Goal: Task Accomplishment & Management: Manage account settings

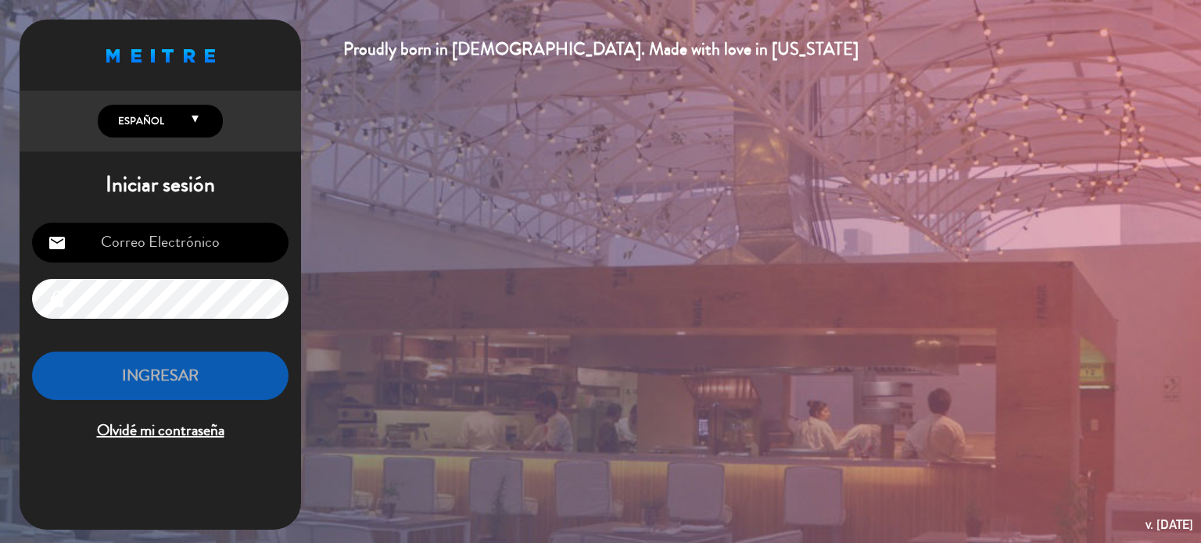
drag, startPoint x: 173, startPoint y: 259, endPoint x: 182, endPoint y: 267, distance: 12.7
click at [182, 267] on div "email lock INGRESAR Olvidé mi contraseña" at bounding box center [160, 333] width 281 height 246
type input "[EMAIL_ADDRESS][DOMAIN_NAME]"
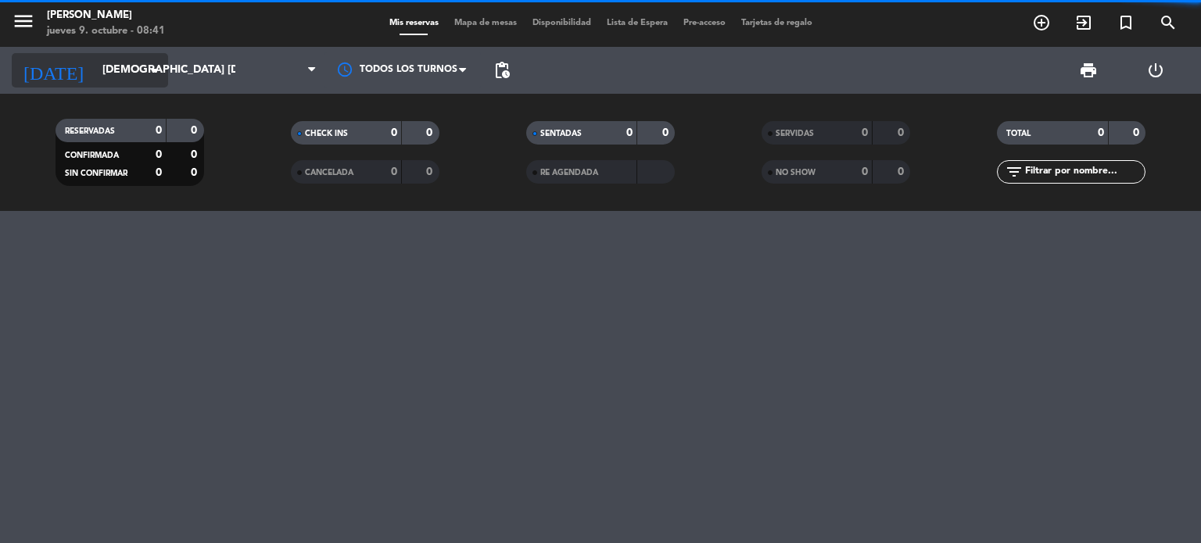
click at [139, 82] on input "[DEMOGRAPHIC_DATA] [DATE]" at bounding box center [169, 70] width 149 height 28
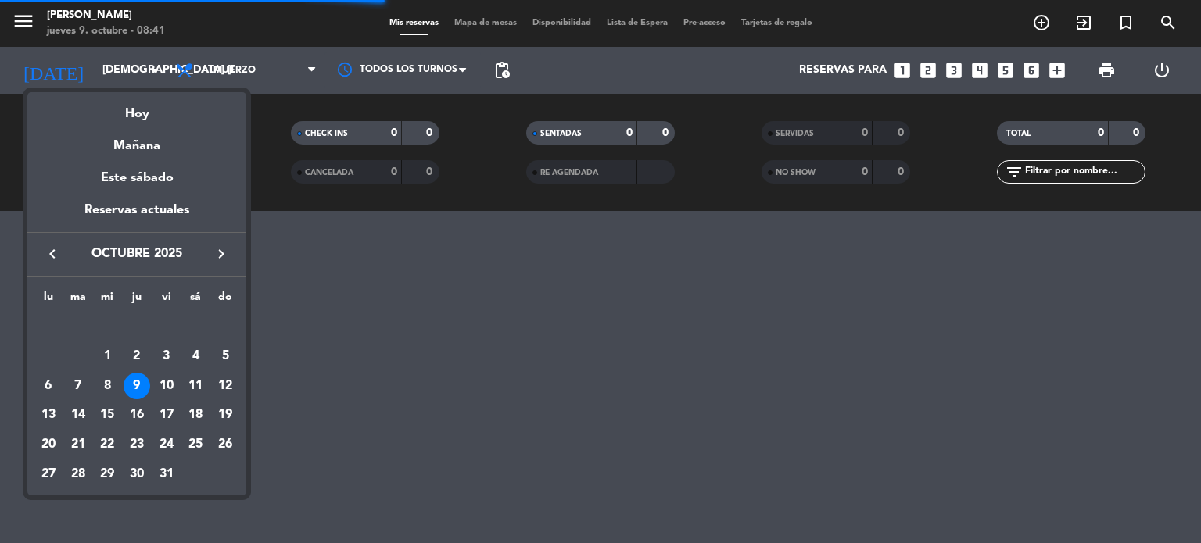
drag, startPoint x: 361, startPoint y: 292, endPoint x: 339, endPoint y: 234, distance: 61.8
click at [363, 292] on div at bounding box center [600, 271] width 1201 height 543
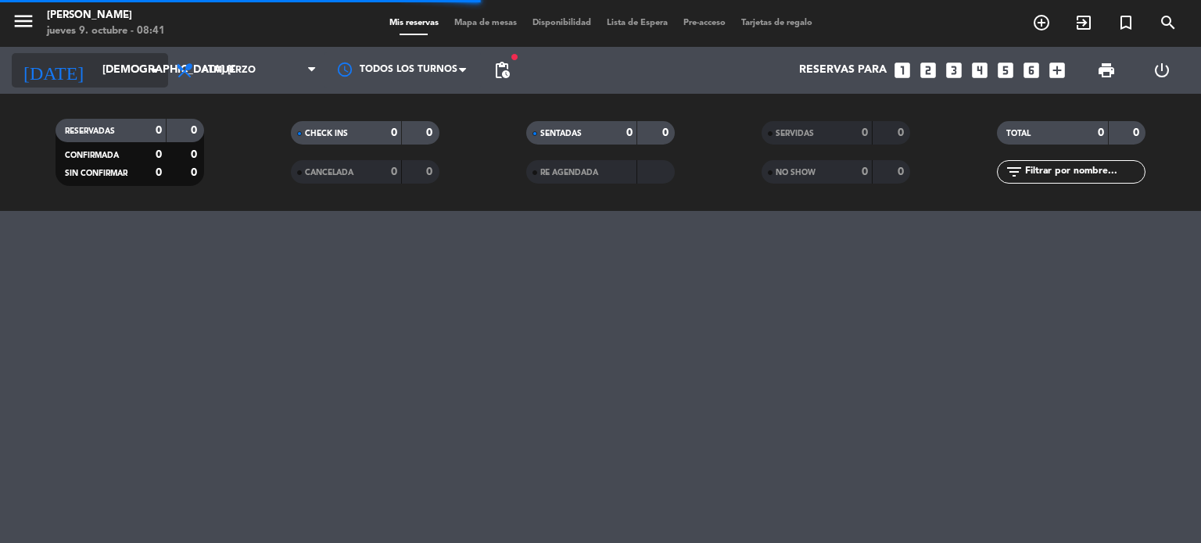
click at [134, 71] on input "[DEMOGRAPHIC_DATA] [DATE]" at bounding box center [169, 70] width 149 height 28
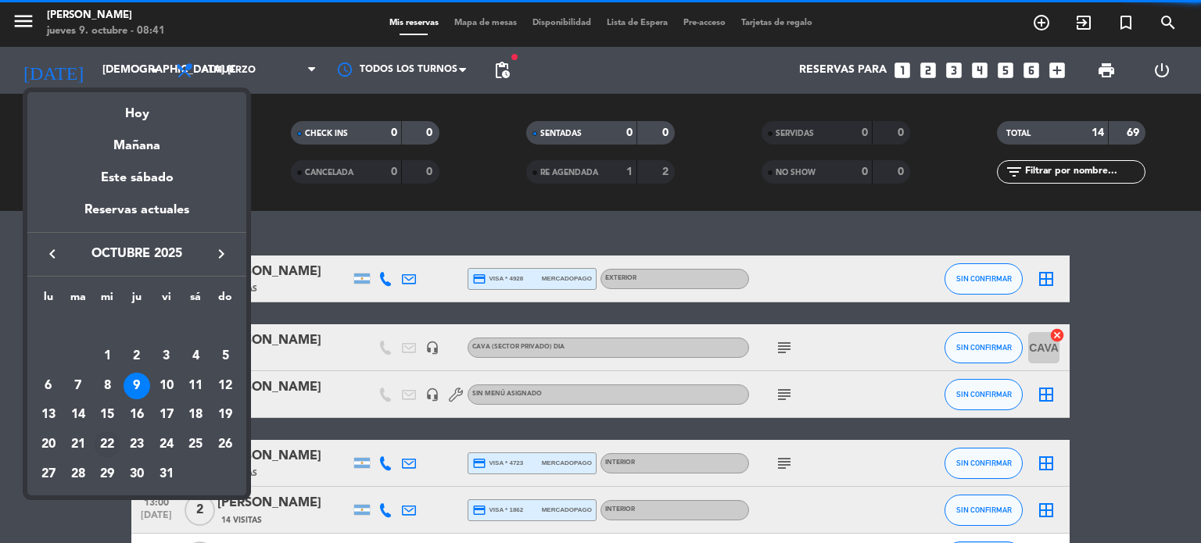
click at [113, 442] on div "22" at bounding box center [107, 444] width 27 height 27
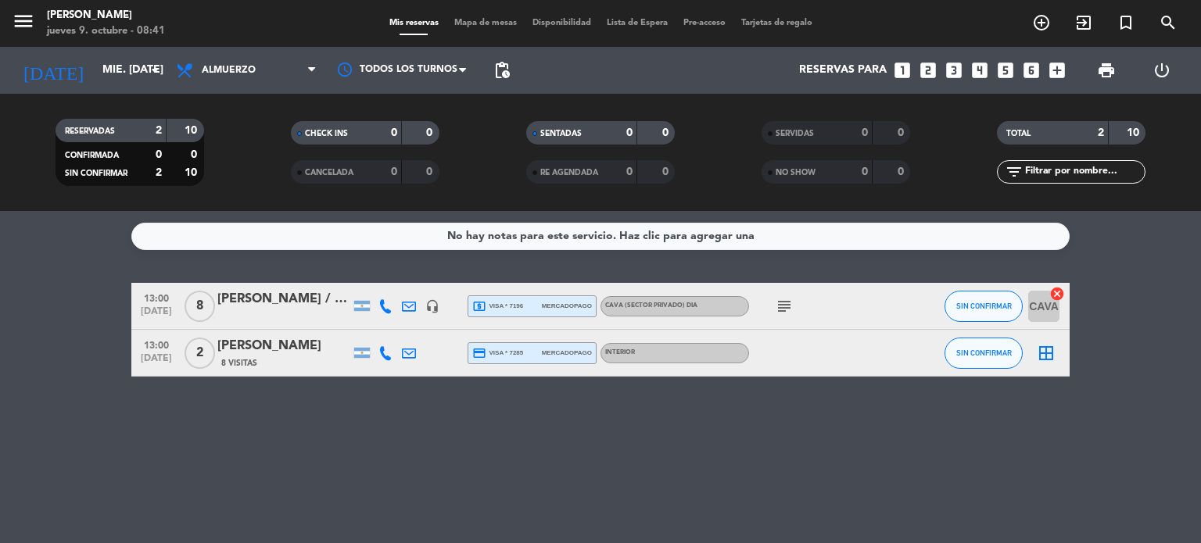
click at [785, 313] on icon "subject" at bounding box center [784, 306] width 19 height 19
click at [95, 78] on input "mié. [DATE]" at bounding box center [169, 70] width 149 height 28
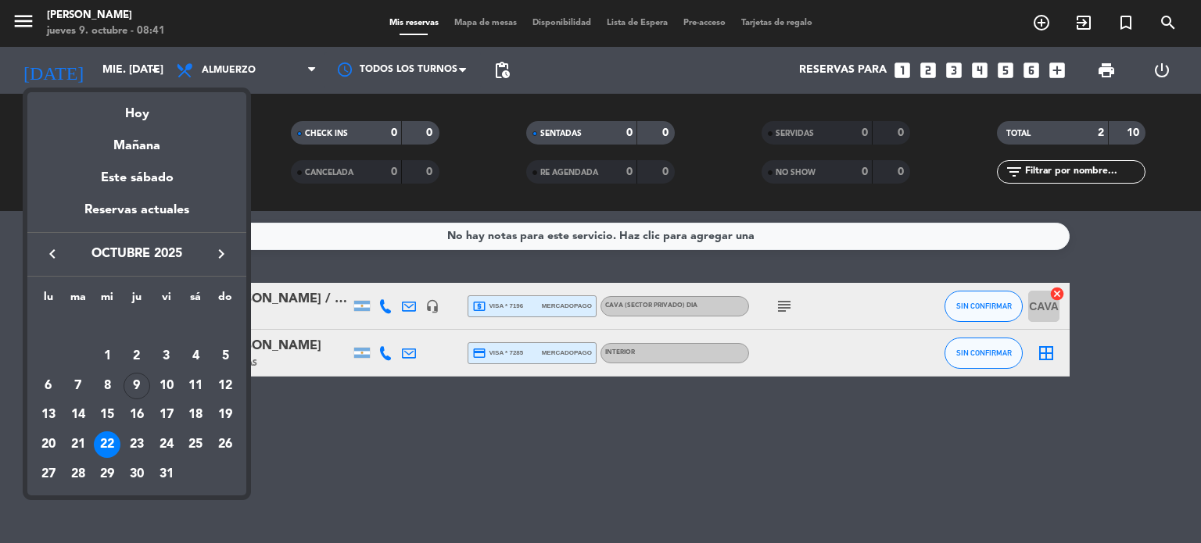
click at [224, 442] on div "26" at bounding box center [225, 444] width 27 height 27
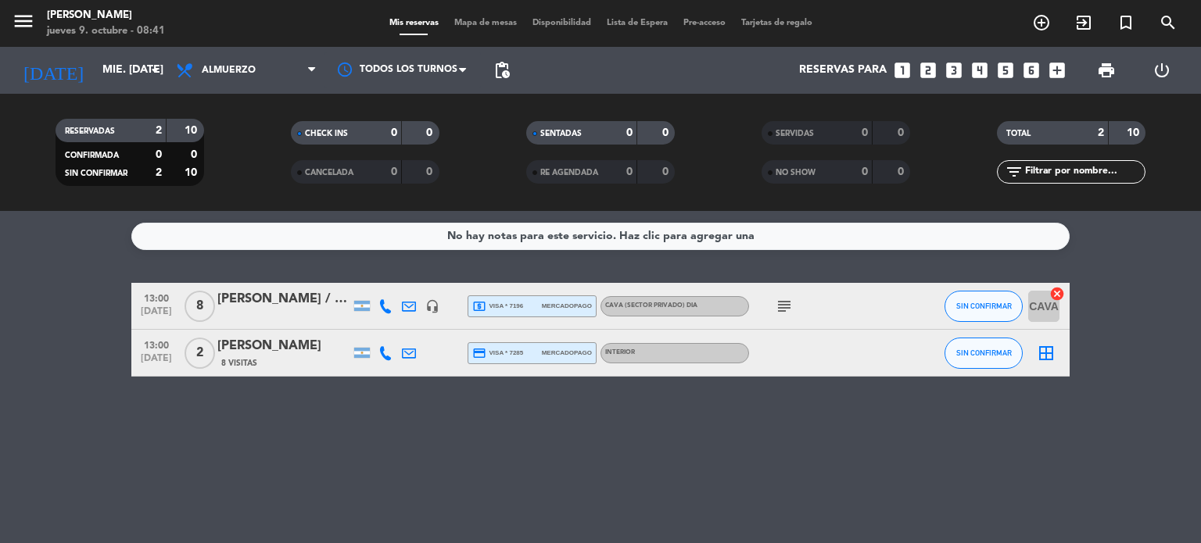
type input "dom. [DATE]"
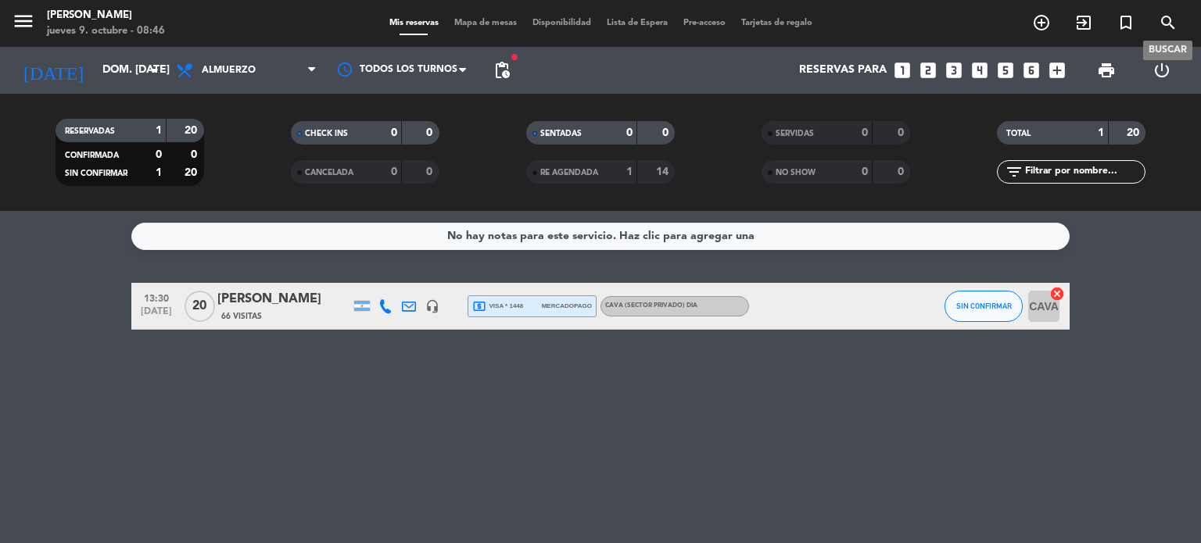
click at [1165, 24] on icon "search" at bounding box center [1167, 22] width 19 height 19
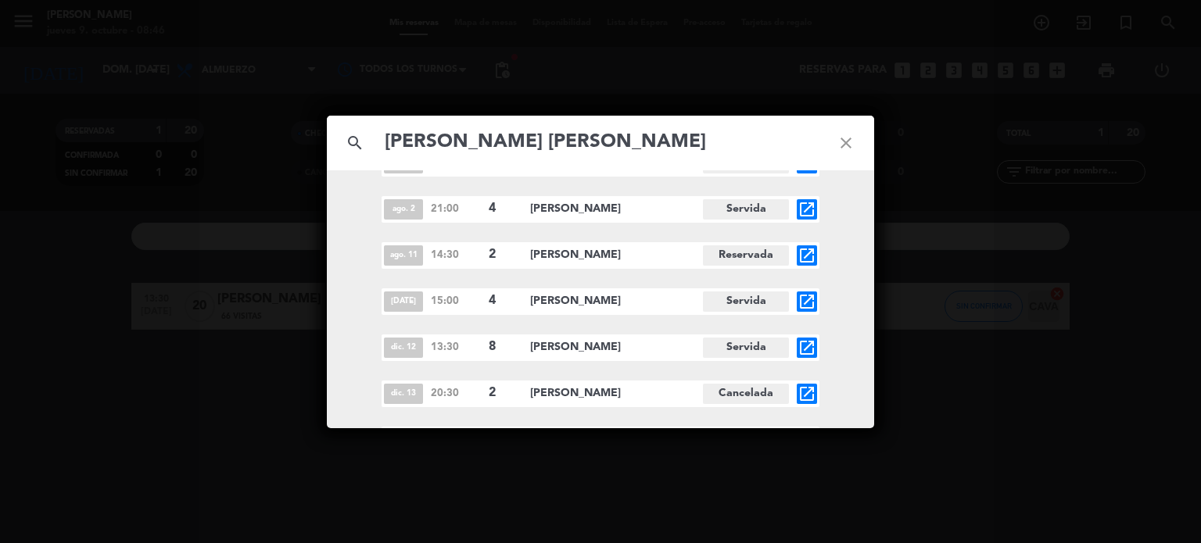
scroll to position [848, 0]
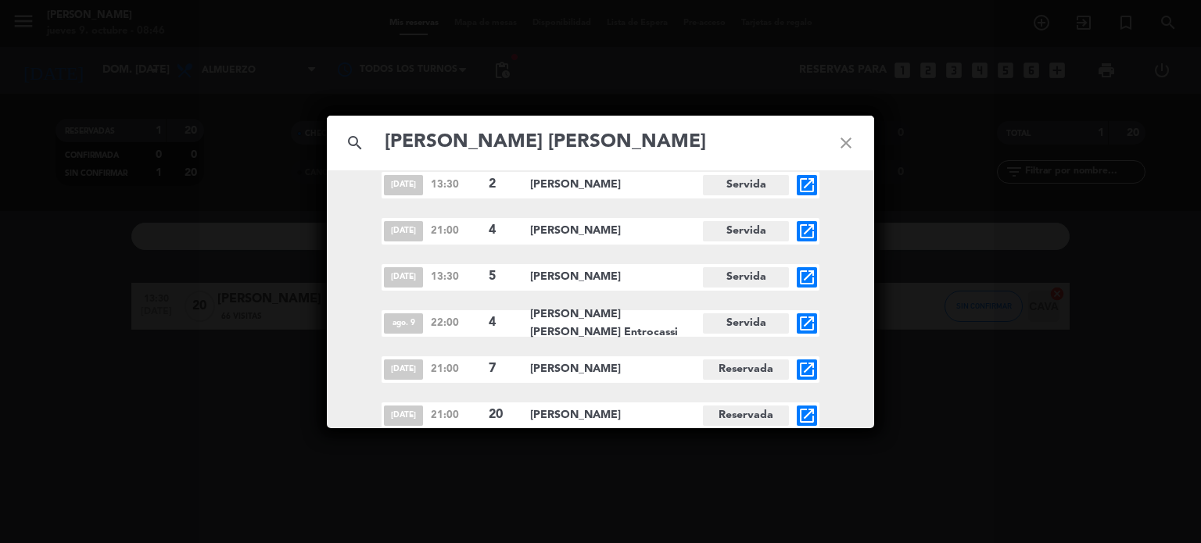
type input "[PERSON_NAME] [PERSON_NAME]"
click at [800, 415] on icon "open_in_new" at bounding box center [806, 415] width 19 height 19
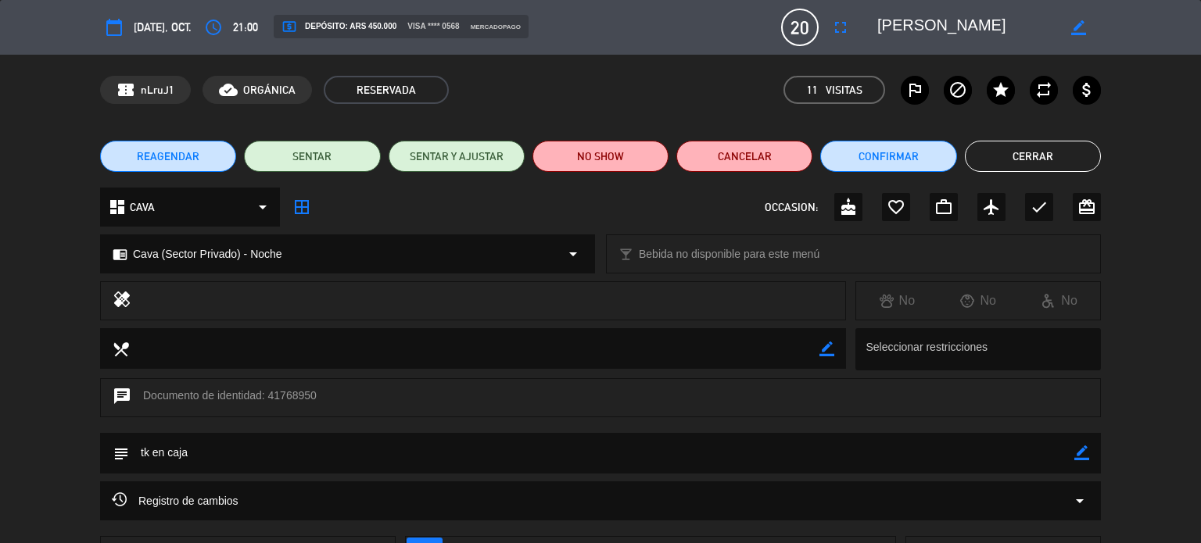
click at [1000, 159] on button "Cerrar" at bounding box center [1033, 156] width 136 height 31
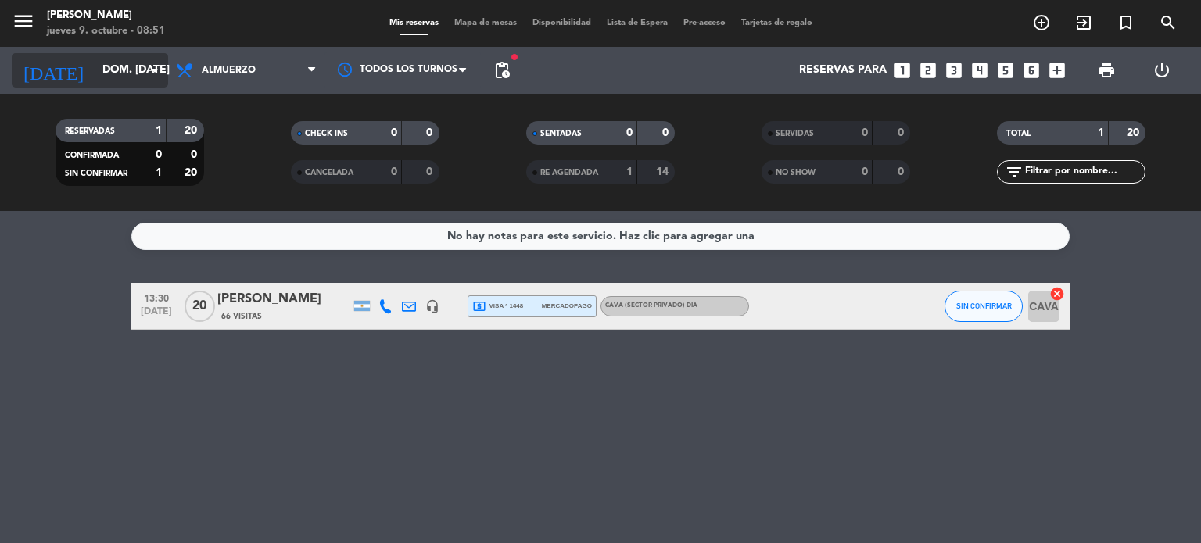
click at [124, 82] on input "dom. [DATE]" at bounding box center [169, 70] width 149 height 28
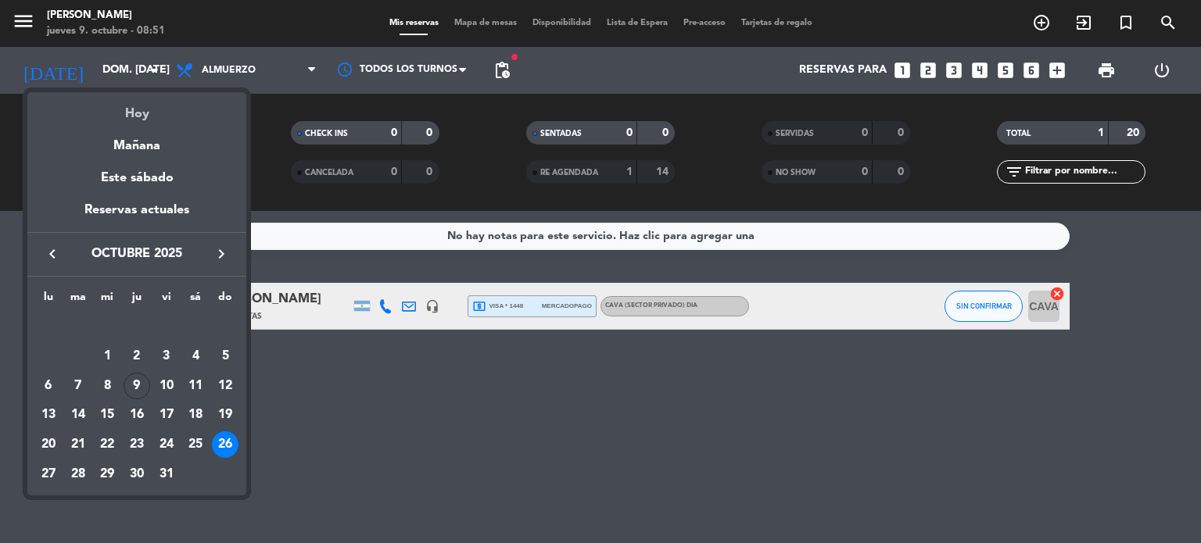
click at [152, 119] on div "Hoy" at bounding box center [136, 108] width 219 height 32
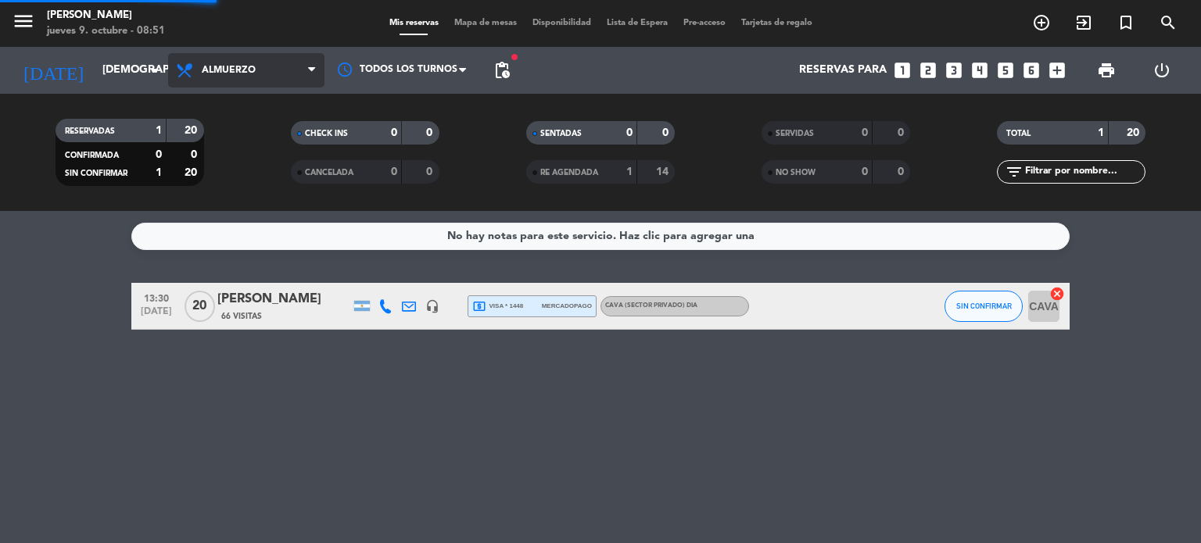
drag, startPoint x: 225, startPoint y: 68, endPoint x: 227, endPoint y: 100, distance: 32.1
click at [226, 69] on span "Almuerzo" at bounding box center [229, 70] width 54 height 11
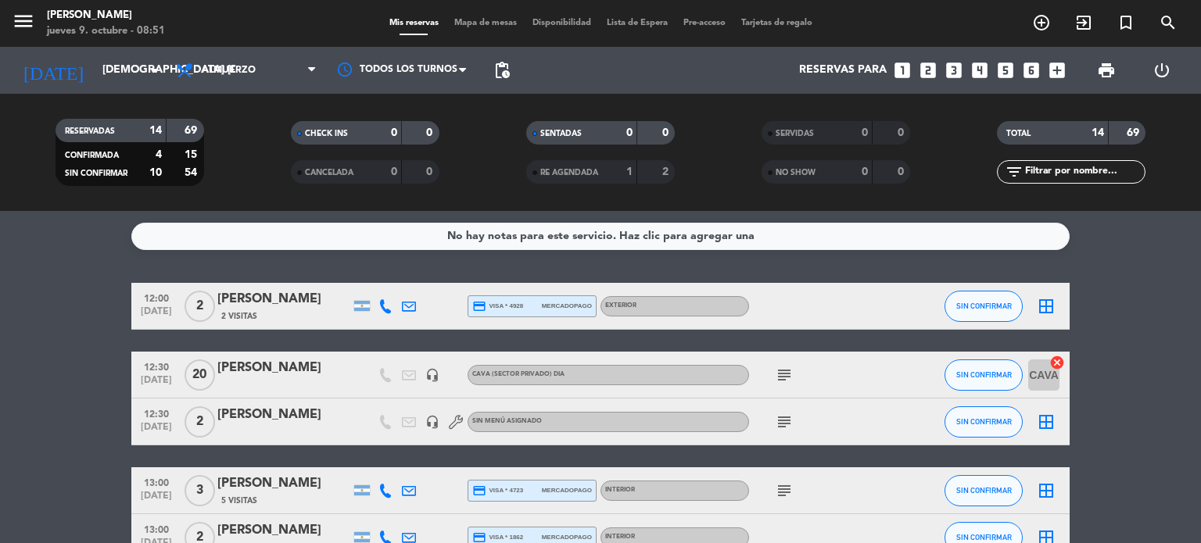
click at [219, 88] on div "Todos los servicios Almuerzo Cena Almuerzo Todos los servicios Almuerzo Cena" at bounding box center [246, 70] width 156 height 47
click at [209, 77] on div at bounding box center [209, 77] width 0 height 0
drag, startPoint x: 252, startPoint y: 72, endPoint x: 254, endPoint y: 98, distance: 26.6
click at [253, 77] on span "Almuerzo" at bounding box center [246, 70] width 156 height 34
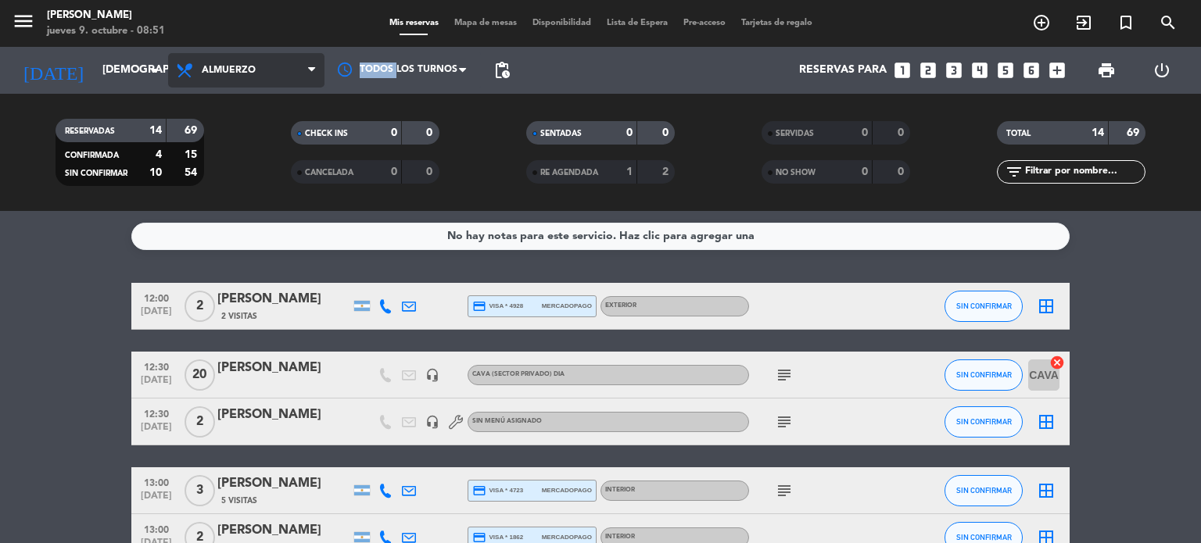
click at [238, 136] on div "menu [PERSON_NAME] jueves 9. octubre - 08:51 Mis reservas Mapa de mesas Disponi…" at bounding box center [600, 105] width 1201 height 211
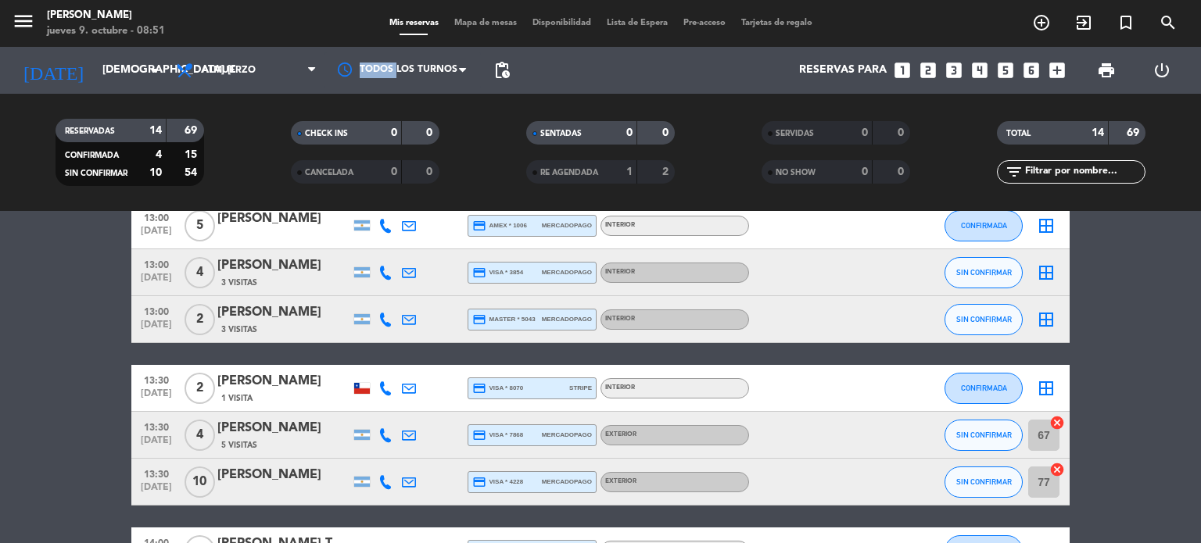
scroll to position [171, 0]
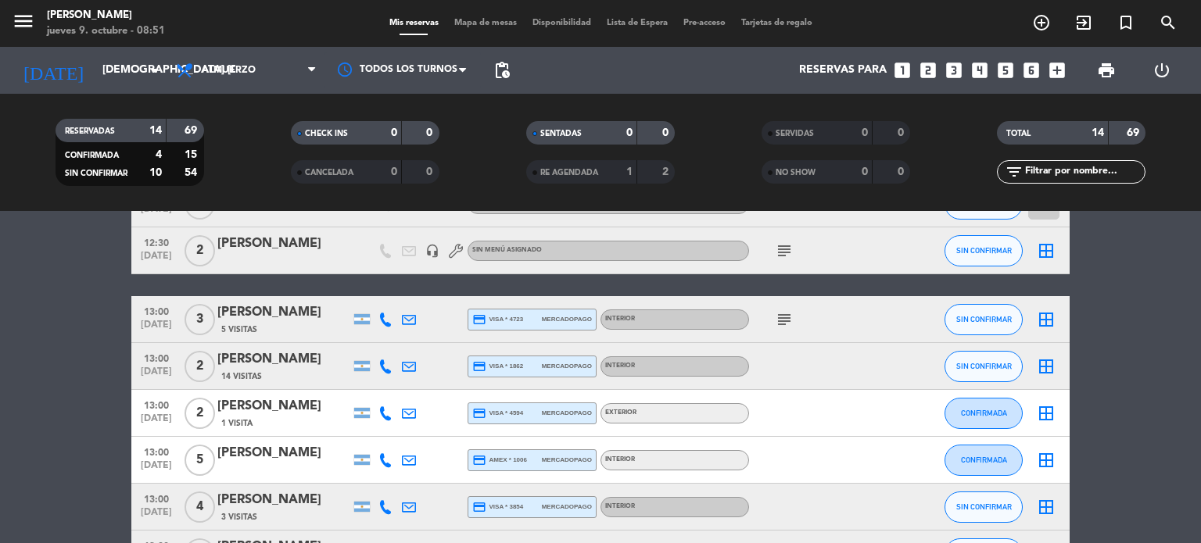
click at [786, 318] on icon "subject" at bounding box center [784, 319] width 19 height 19
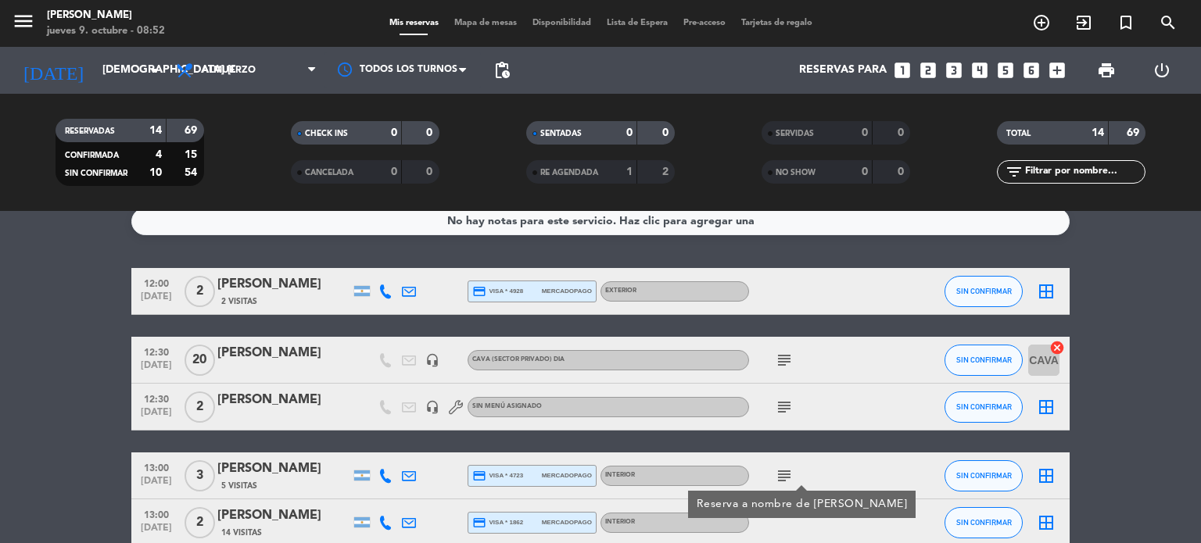
click at [776, 354] on icon "subject" at bounding box center [784, 360] width 19 height 19
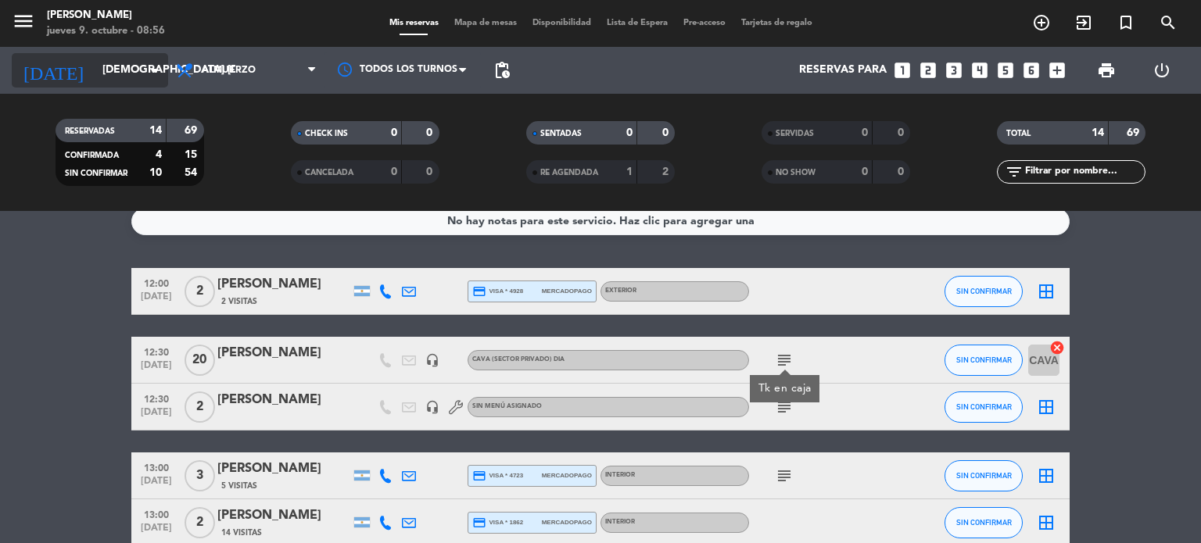
click at [95, 78] on input "[DEMOGRAPHIC_DATA] [DATE]" at bounding box center [169, 70] width 149 height 28
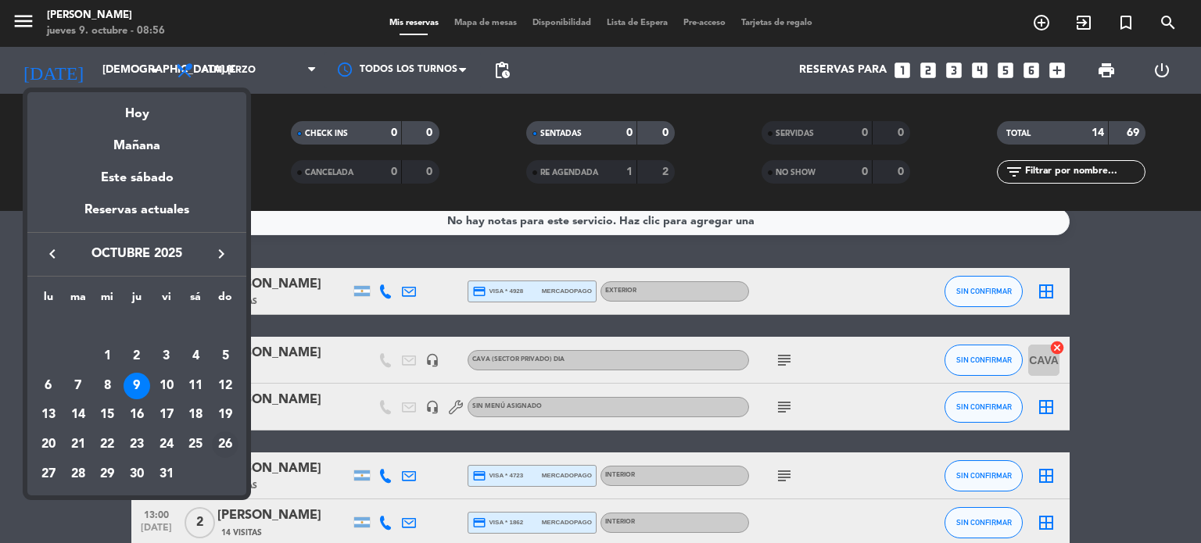
click at [235, 445] on div "26" at bounding box center [225, 444] width 27 height 27
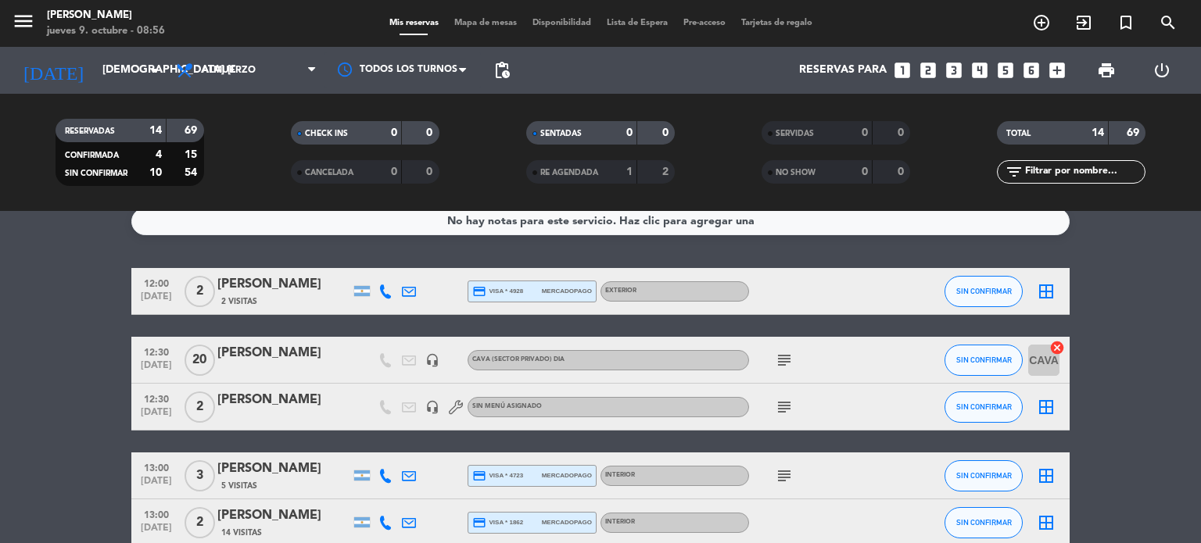
type input "dom. [DATE]"
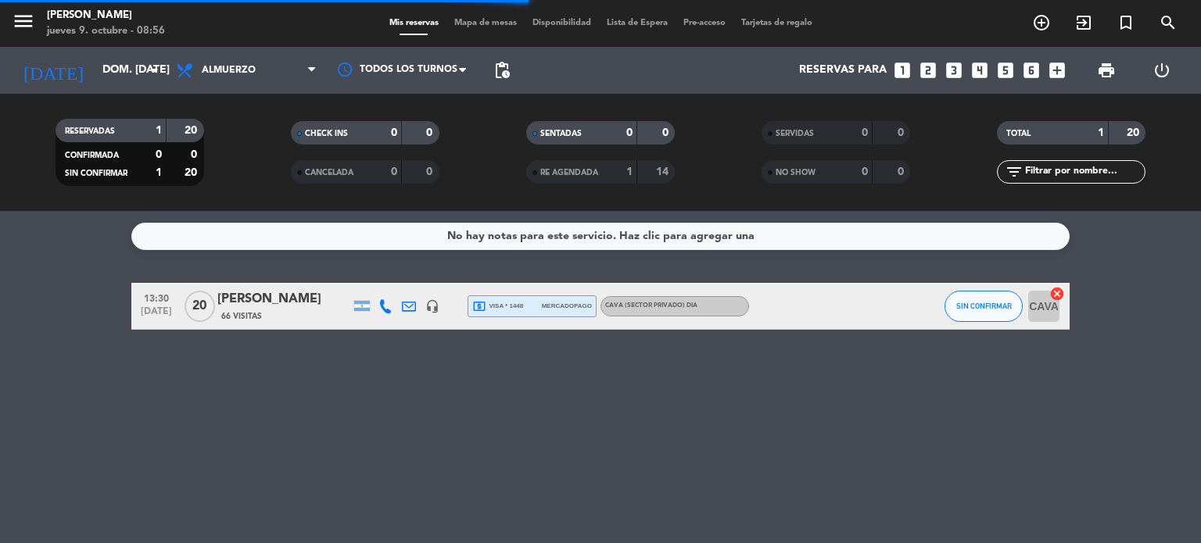
scroll to position [0, 0]
click at [322, 305] on div "[PERSON_NAME]" at bounding box center [283, 299] width 133 height 20
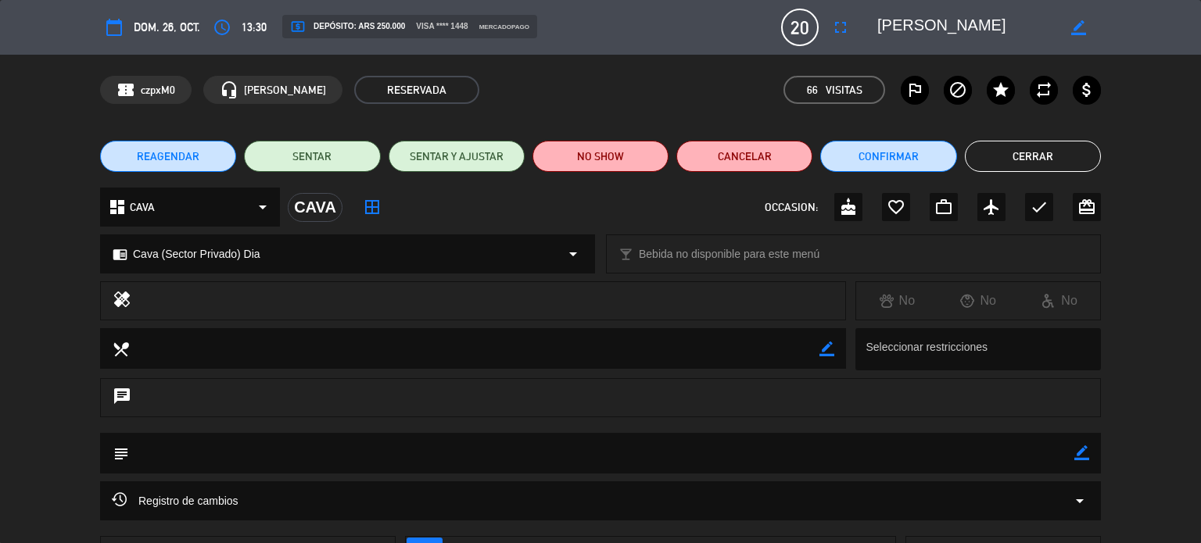
click at [1080, 455] on div "subject border_color" at bounding box center [600, 453] width 1001 height 41
click at [1081, 454] on icon "border_color" at bounding box center [1081, 453] width 15 height 15
click at [1042, 448] on textarea at bounding box center [601, 453] width 945 height 40
type textarea "TK EN CAJA"
click at [1082, 449] on icon at bounding box center [1081, 453] width 15 height 15
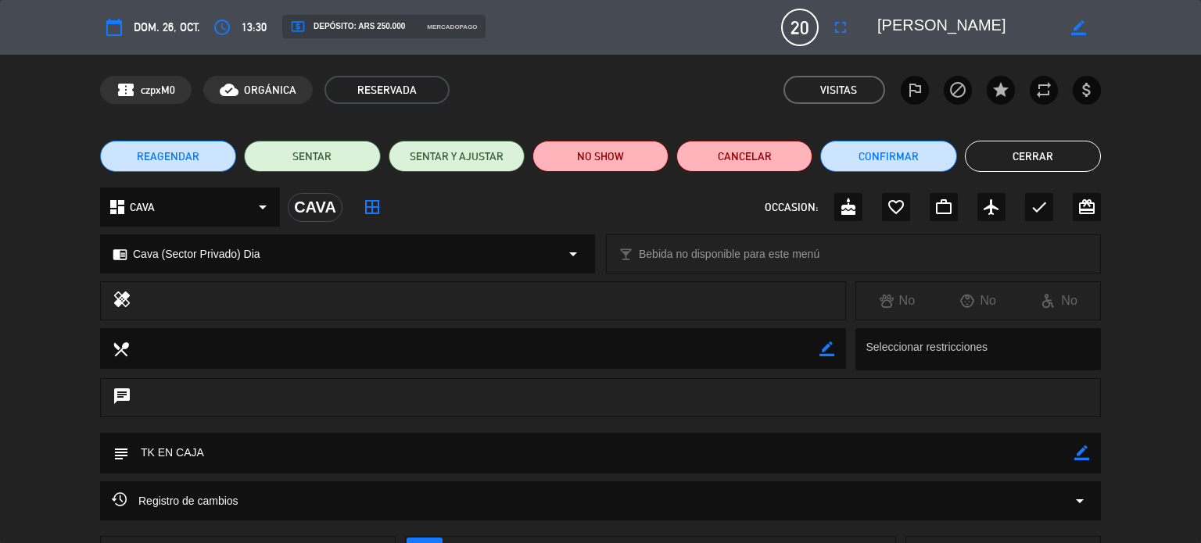
click at [1047, 149] on button "Cerrar" at bounding box center [1033, 156] width 136 height 31
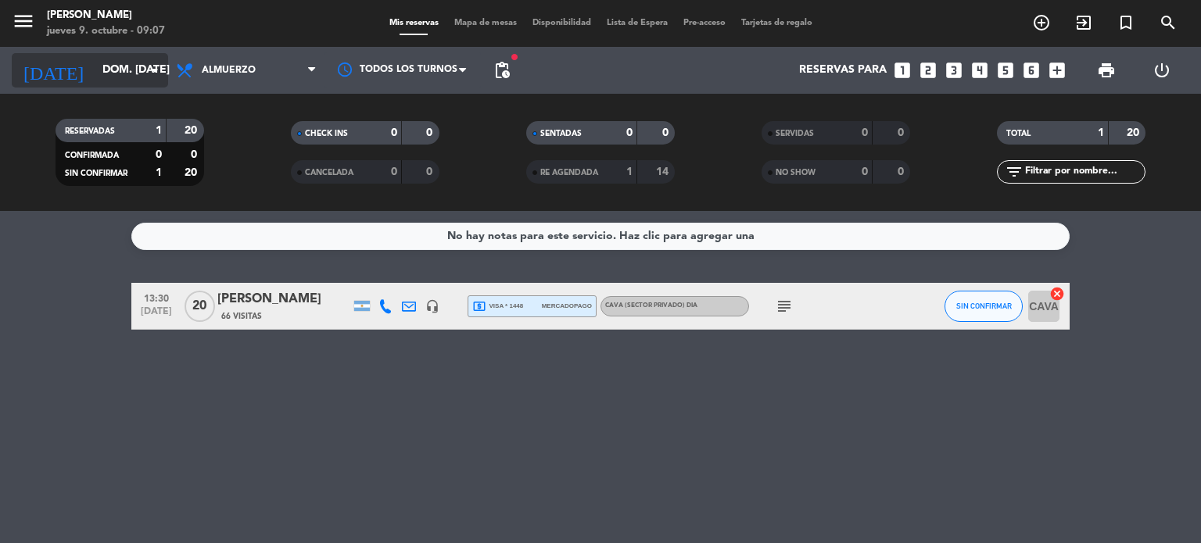
click at [103, 72] on input "dom. [DATE]" at bounding box center [169, 70] width 149 height 28
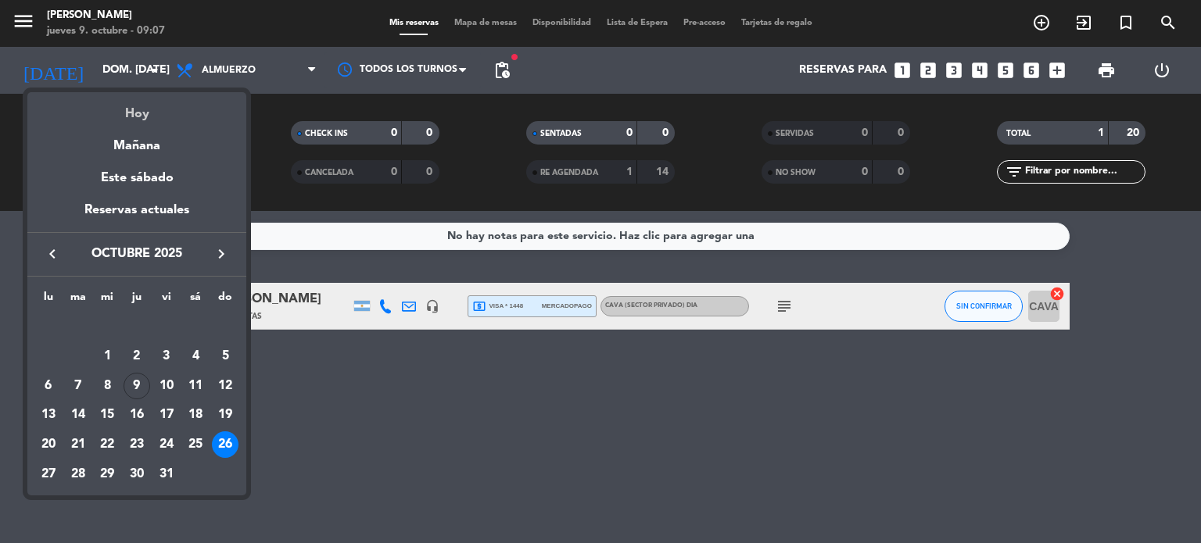
click at [166, 115] on div "Hoy" at bounding box center [136, 108] width 219 height 32
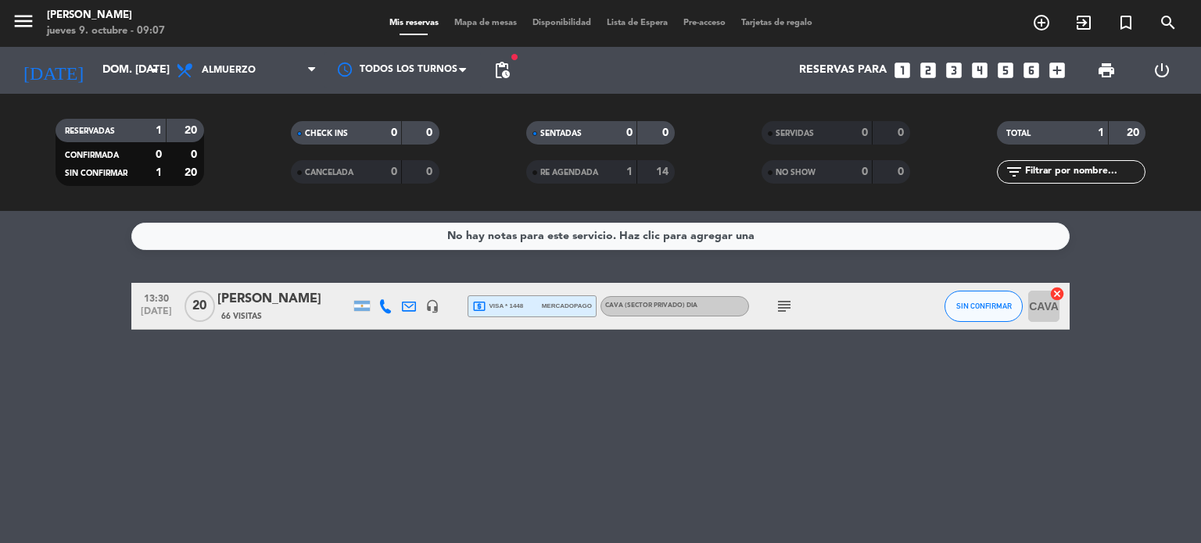
type input "[DEMOGRAPHIC_DATA] [DATE]"
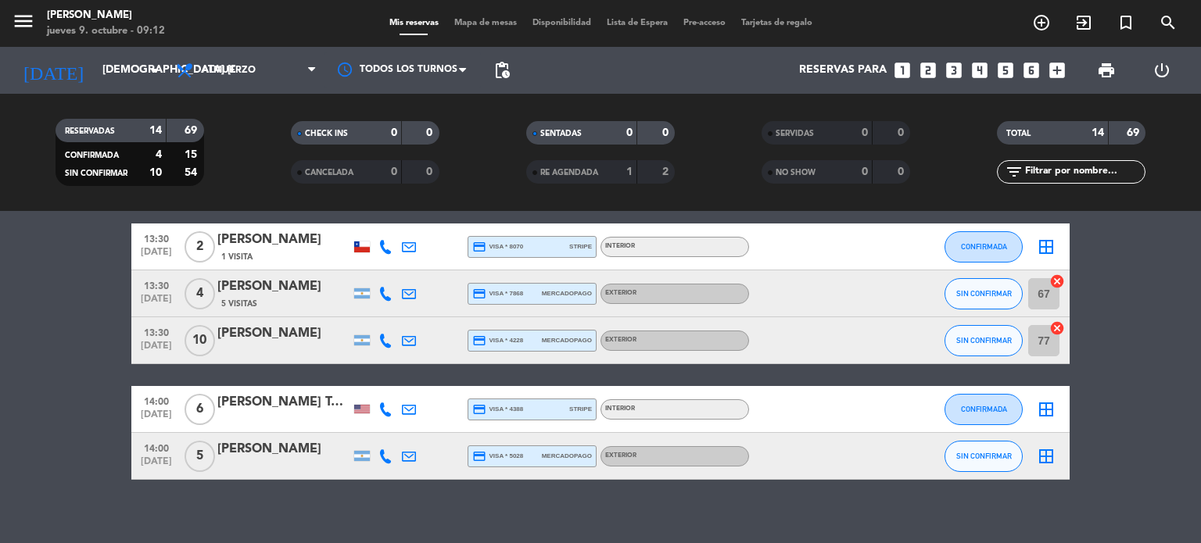
scroll to position [561, 0]
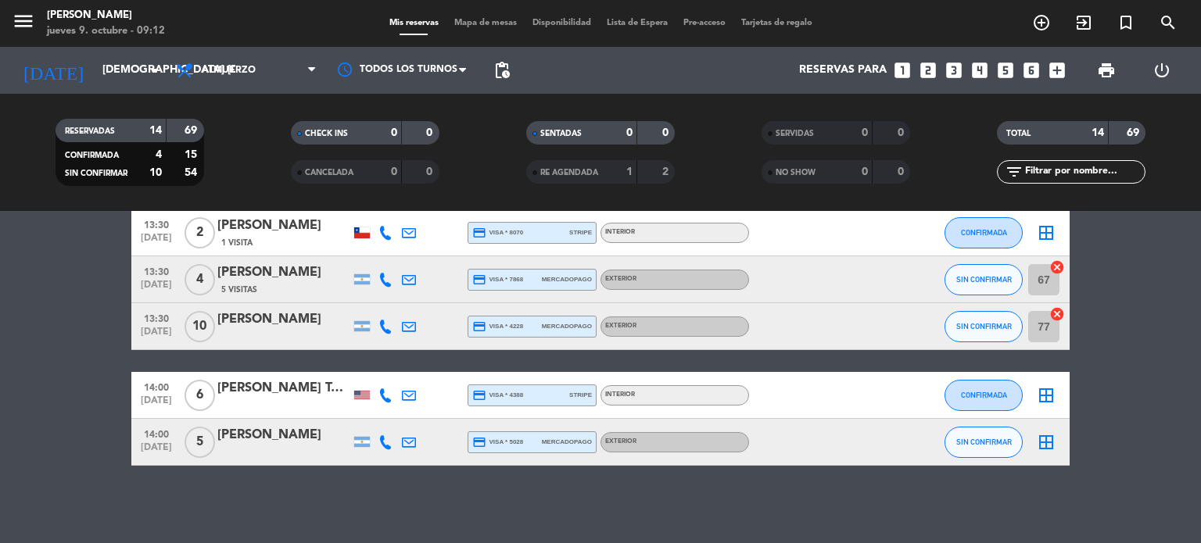
click at [464, 22] on span "Mapa de mesas" at bounding box center [485, 23] width 78 height 9
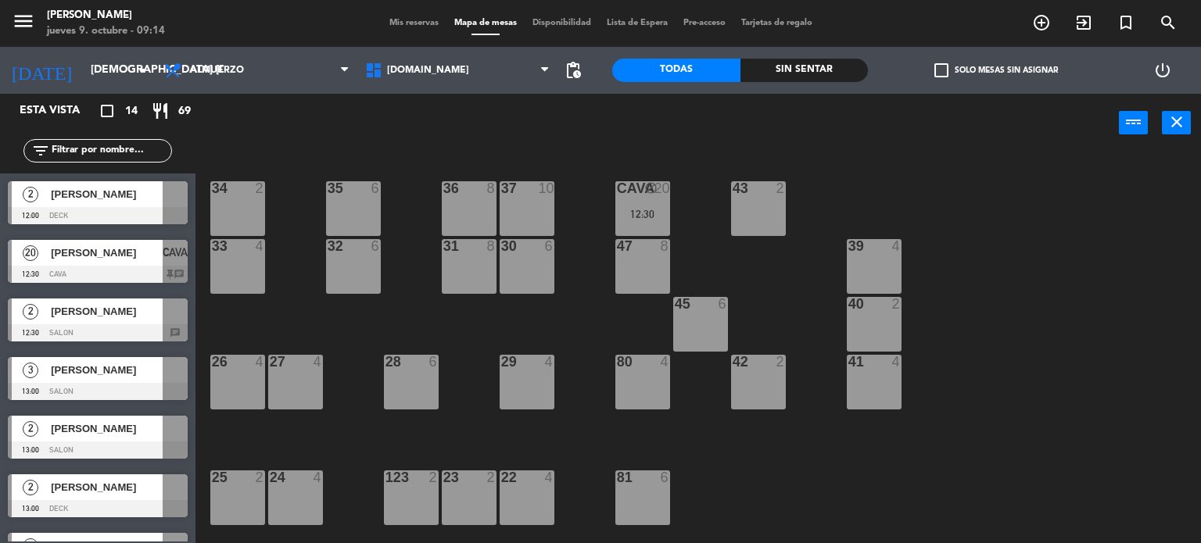
click at [127, 310] on div "2 [PERSON_NAME] 12:30 SALON chat" at bounding box center [97, 320] width 195 height 59
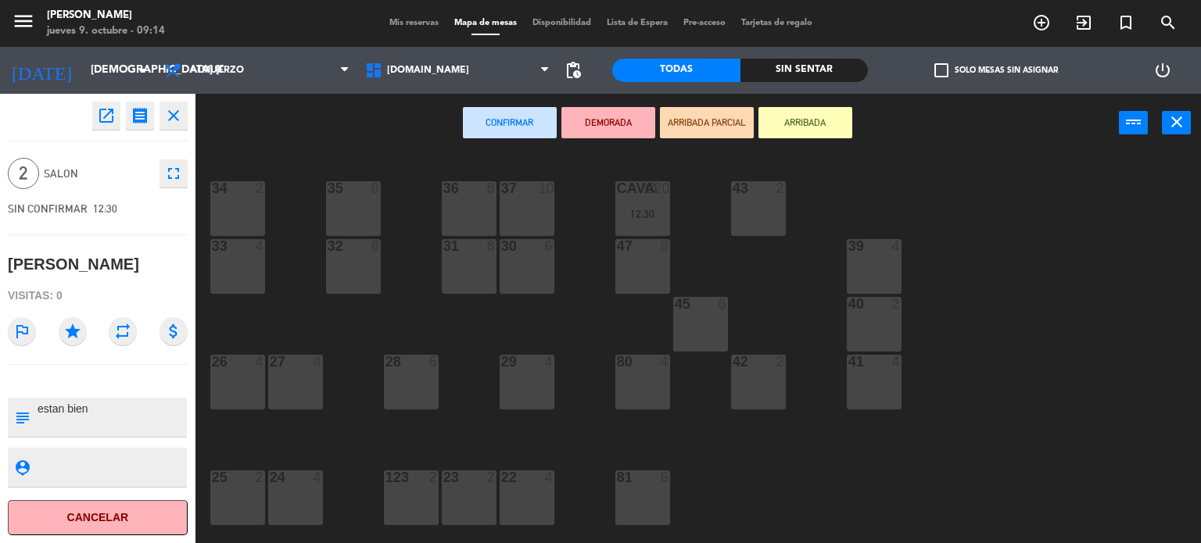
scroll to position [78, 0]
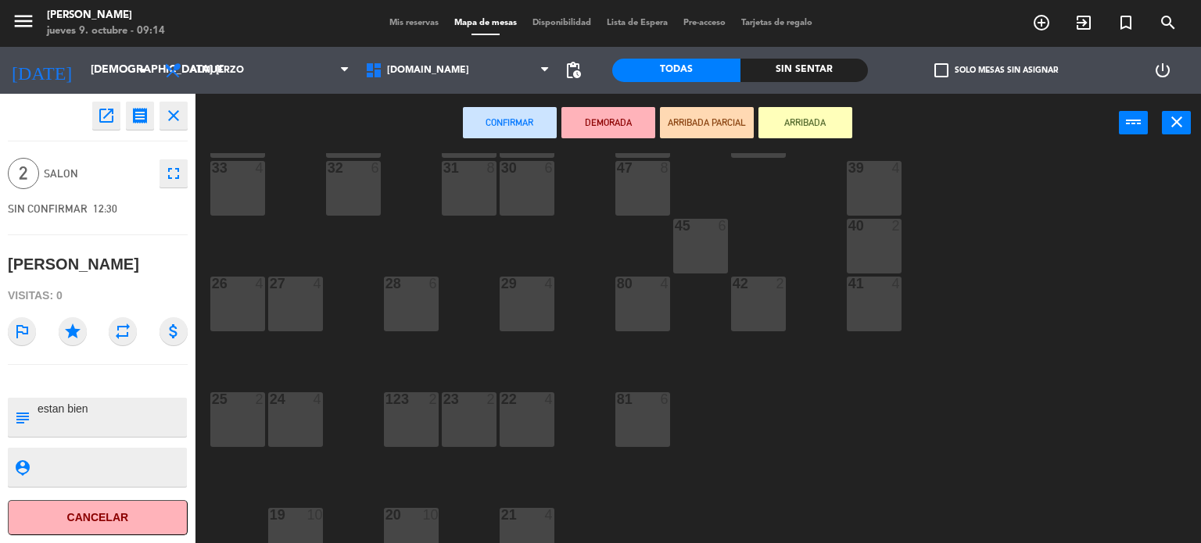
click at [255, 427] on div "25 2" at bounding box center [237, 419] width 55 height 55
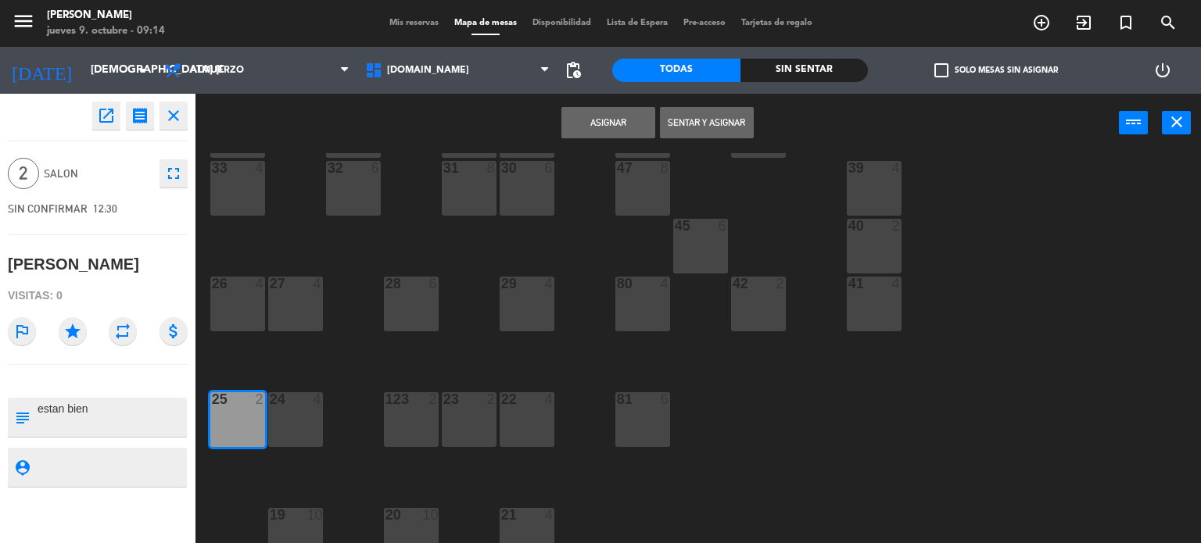
click at [585, 124] on button "Asignar" at bounding box center [608, 122] width 94 height 31
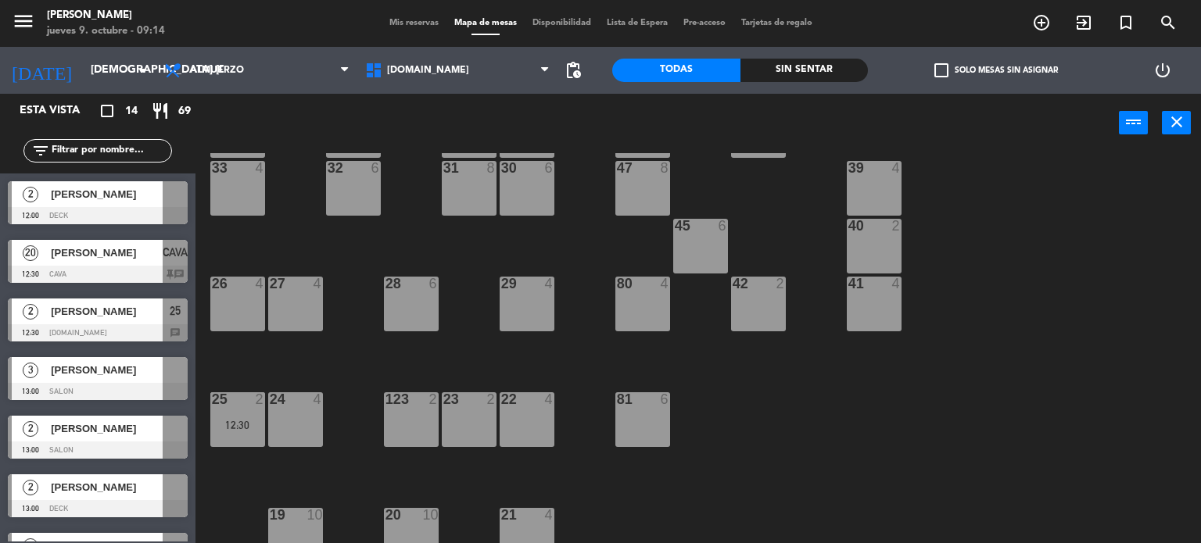
scroll to position [156, 0]
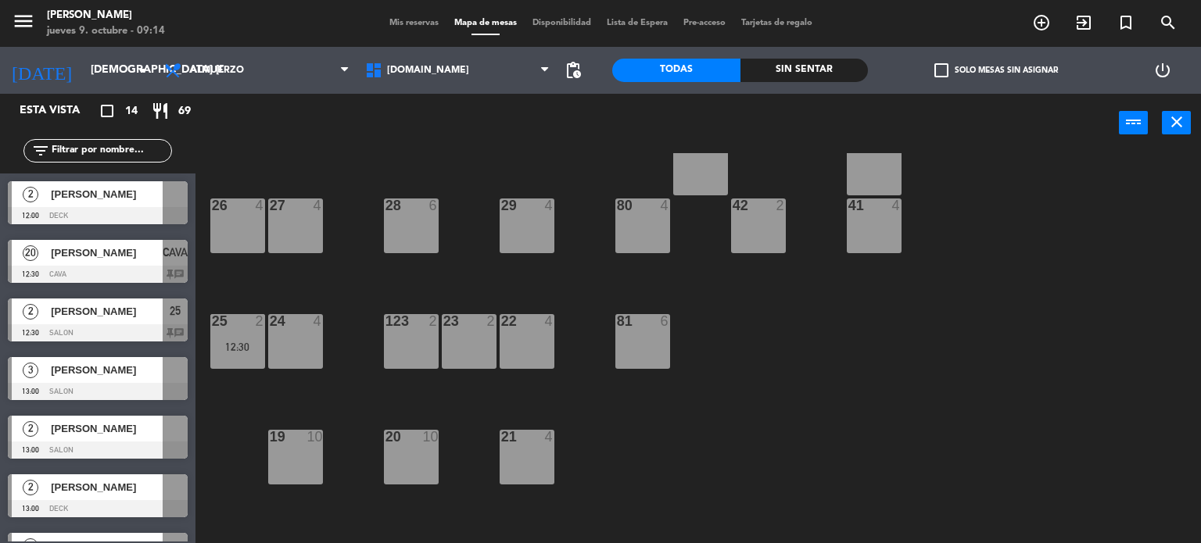
drag, startPoint x: 85, startPoint y: 390, endPoint x: 481, endPoint y: 347, distance: 397.9
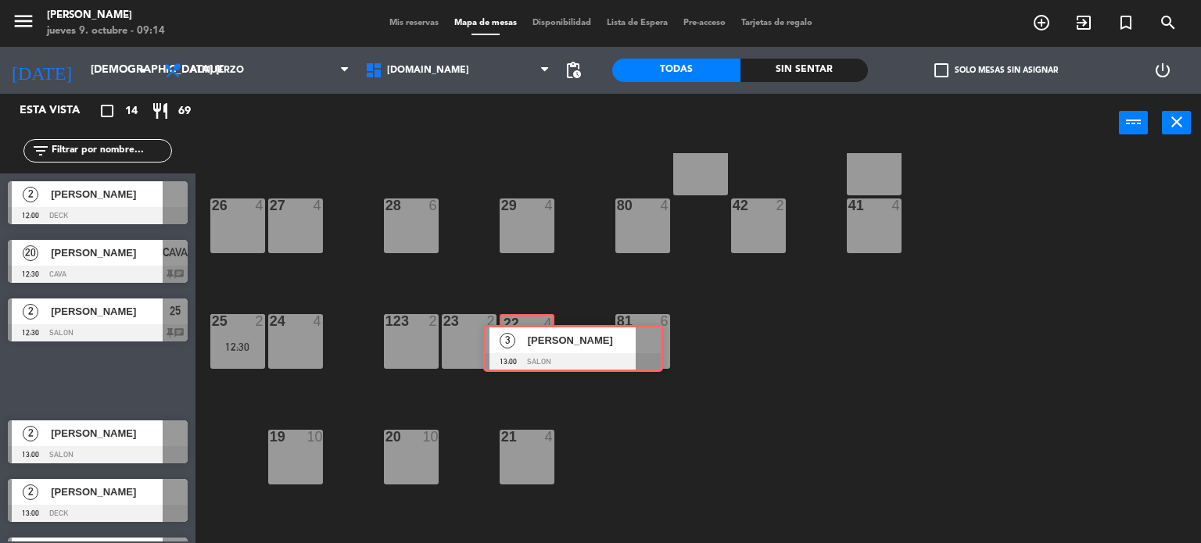
drag, startPoint x: 50, startPoint y: 368, endPoint x: 532, endPoint y: 337, distance: 483.3
click at [532, 337] on div "Esta vista crop_square 14 restaurant 69 filter_list 2 [PERSON_NAME] 12:00 DECK …" at bounding box center [600, 319] width 1201 height 450
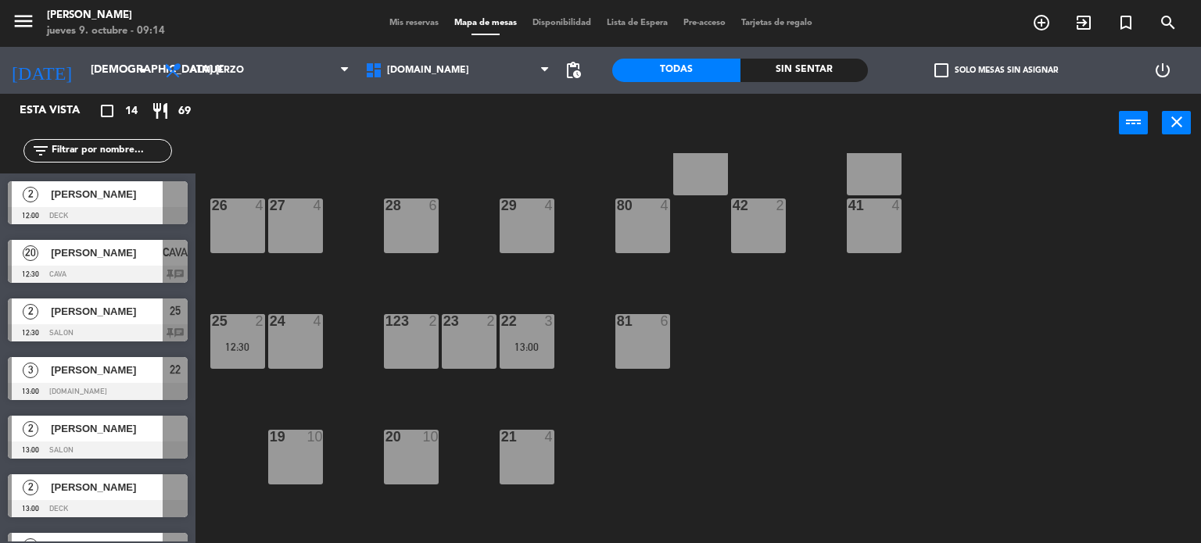
scroll to position [559, 0]
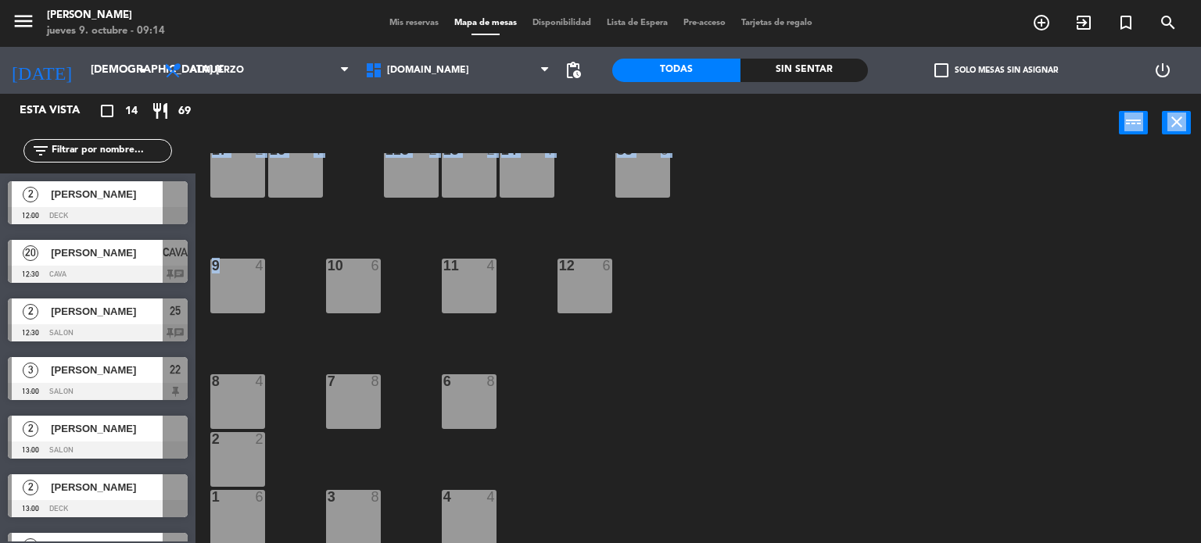
drag, startPoint x: 38, startPoint y: 424, endPoint x: 227, endPoint y: 271, distance: 242.8
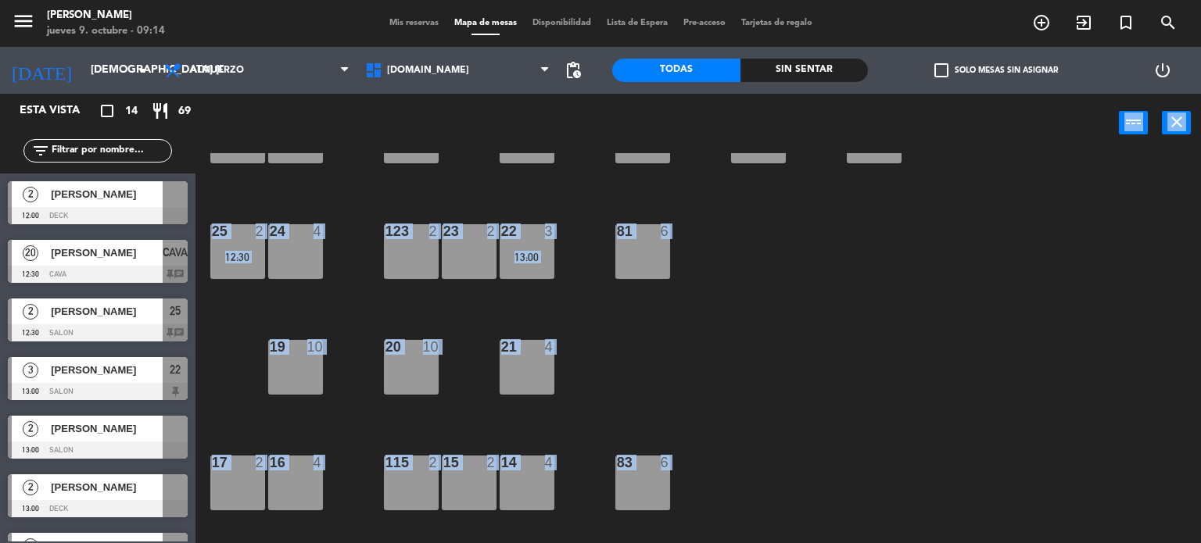
scroll to position [481, 0]
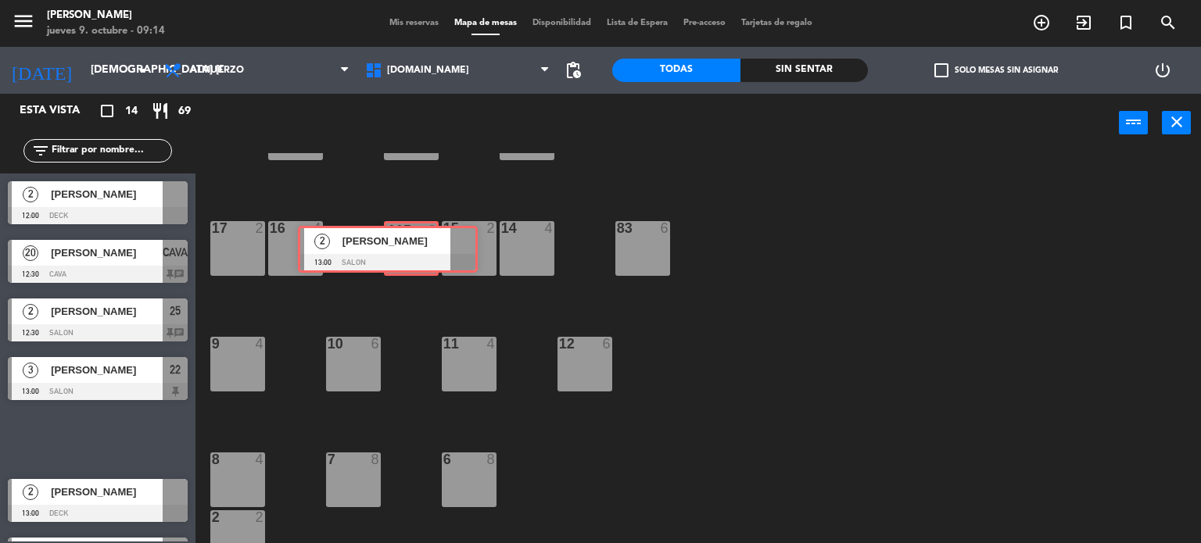
drag, startPoint x: 243, startPoint y: 442, endPoint x: 410, endPoint y: 253, distance: 252.5
click at [410, 253] on div "Esta vista crop_square 14 restaurant 69 filter_list 2 [PERSON_NAME] 12:00 DECK …" at bounding box center [600, 319] width 1201 height 450
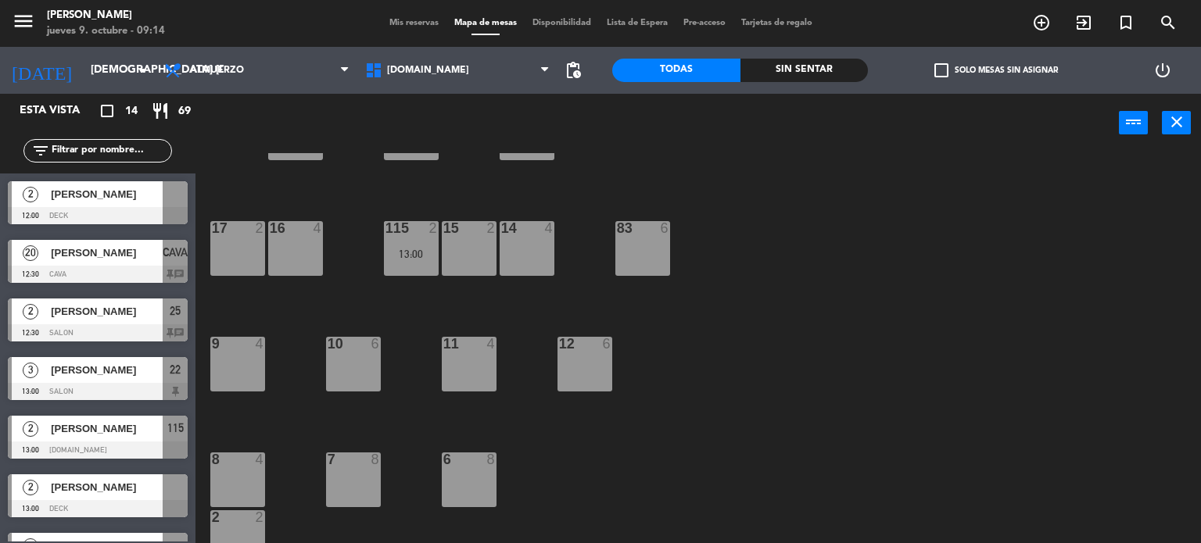
scroll to position [313, 0]
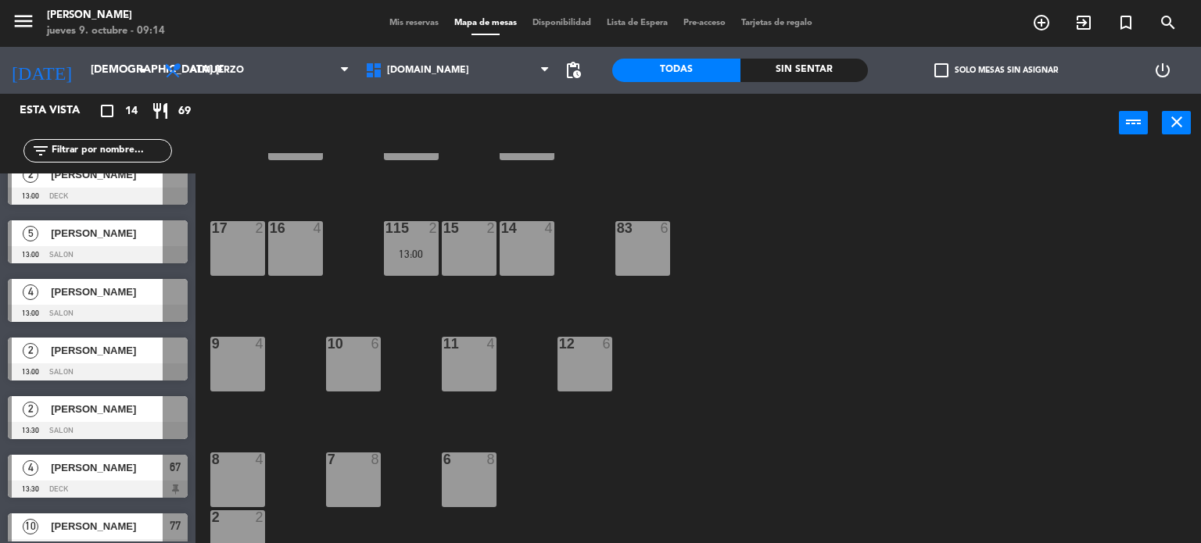
drag, startPoint x: 81, startPoint y: 439, endPoint x: 252, endPoint y: 253, distance: 251.7
click at [252, 253] on div "17 2" at bounding box center [237, 248] width 55 height 55
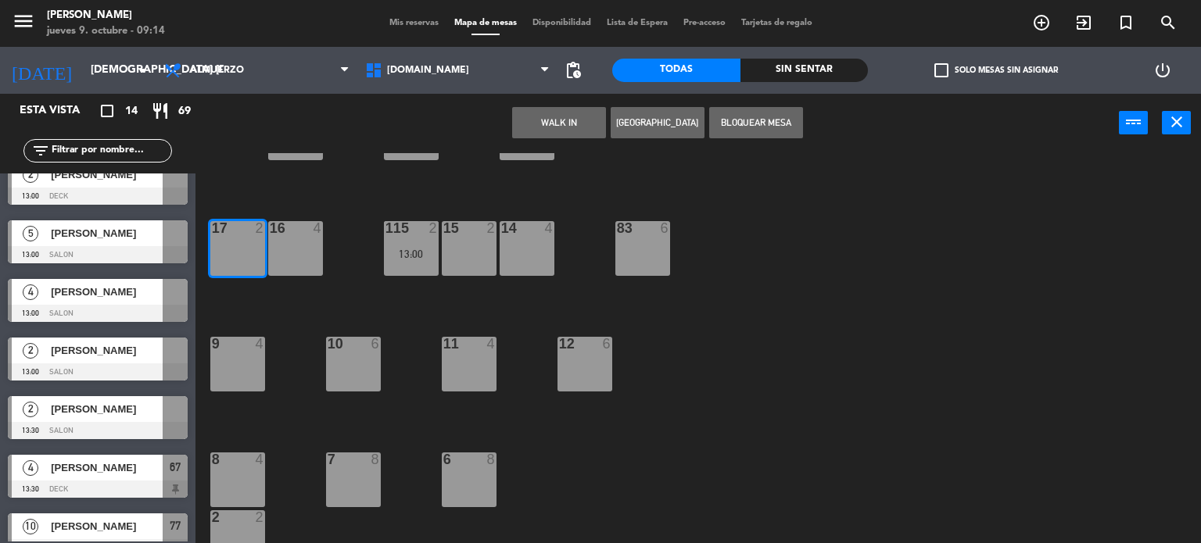
drag, startPoint x: 56, startPoint y: 424, endPoint x: 363, endPoint y: 328, distance: 322.1
click at [59, 424] on div "2 [PERSON_NAME] 13:30 SALON" at bounding box center [97, 417] width 195 height 59
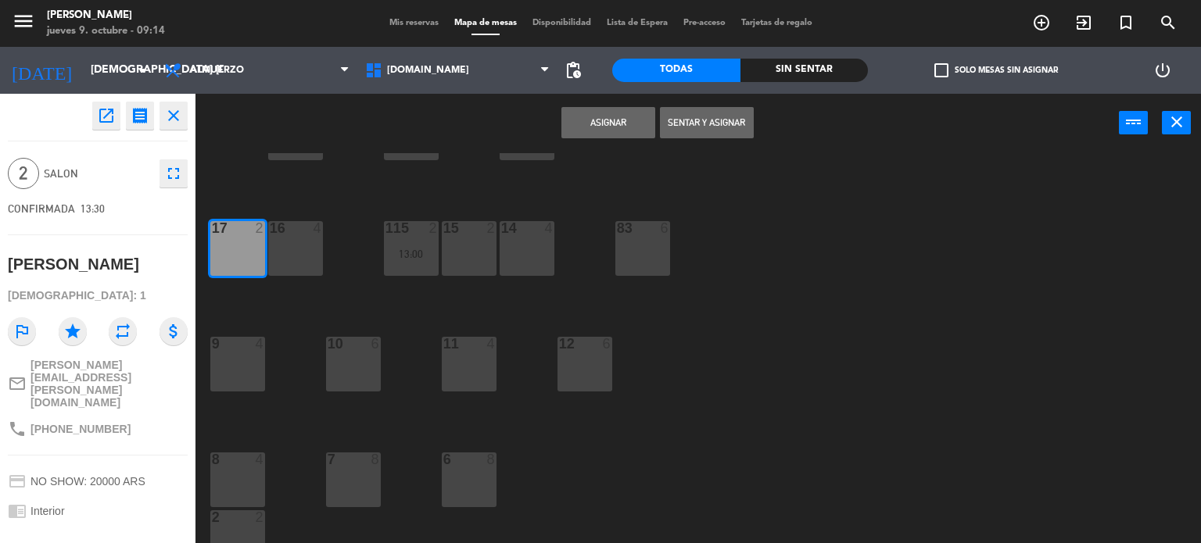
click at [607, 118] on button "Asignar" at bounding box center [608, 122] width 94 height 31
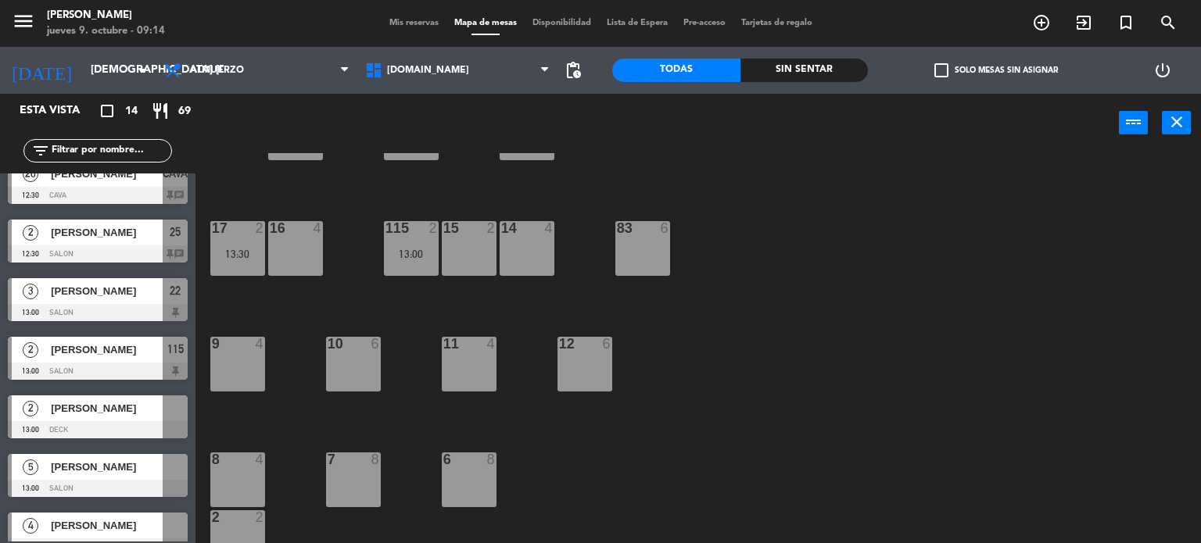
scroll to position [235, 0]
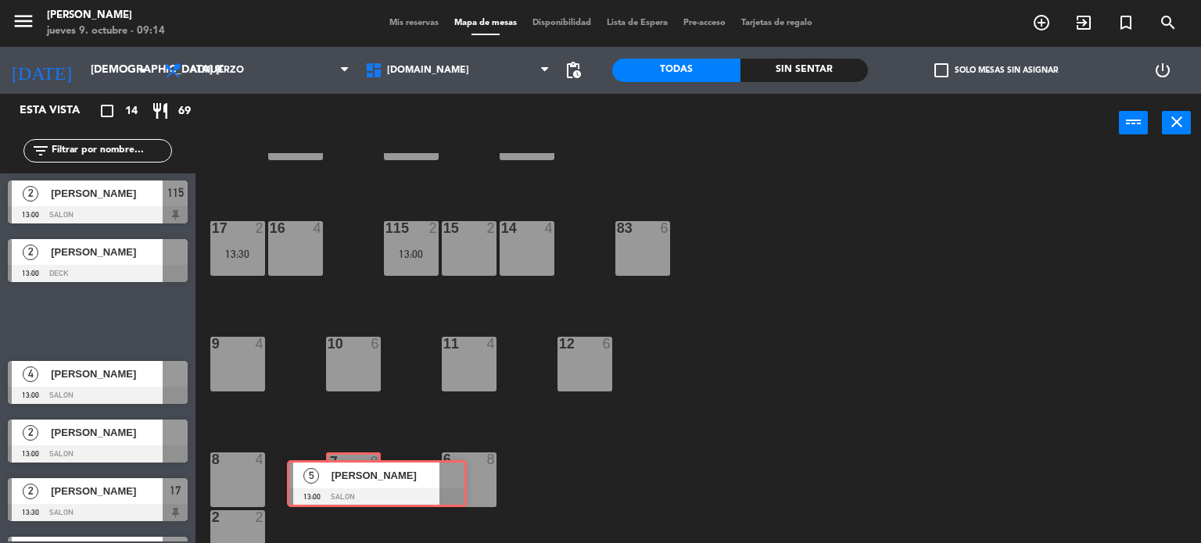
drag, startPoint x: 129, startPoint y: 323, endPoint x: 353, endPoint y: 474, distance: 270.8
click at [353, 474] on div "Esta vista crop_square 14 restaurant 69 filter_list 2 [PERSON_NAME] 12:00 DECK …" at bounding box center [600, 319] width 1201 height 450
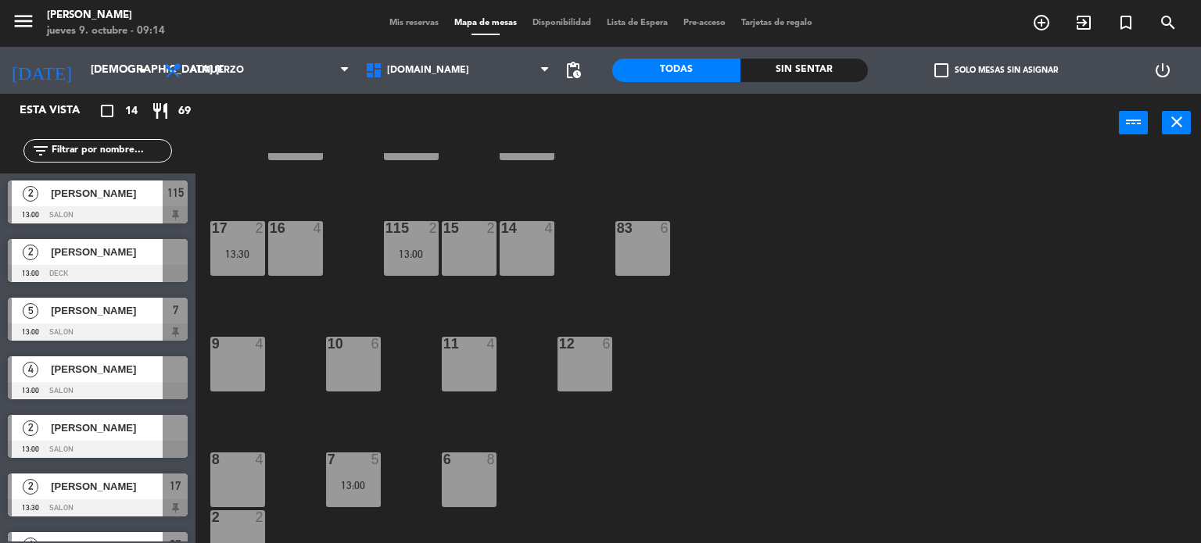
drag, startPoint x: 122, startPoint y: 432, endPoint x: 238, endPoint y: 362, distance: 135.4
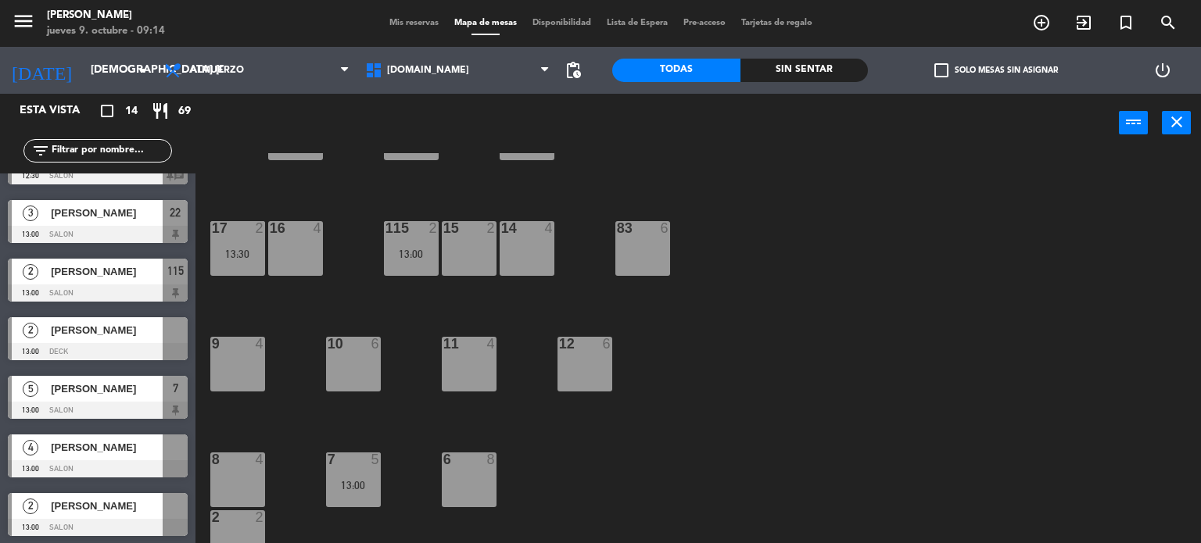
click at [939, 68] on span "check_box_outline_blank" at bounding box center [941, 70] width 14 height 14
click at [996, 70] on input "check_box_outline_blank Solo mesas sin asignar" at bounding box center [996, 70] width 0 height 0
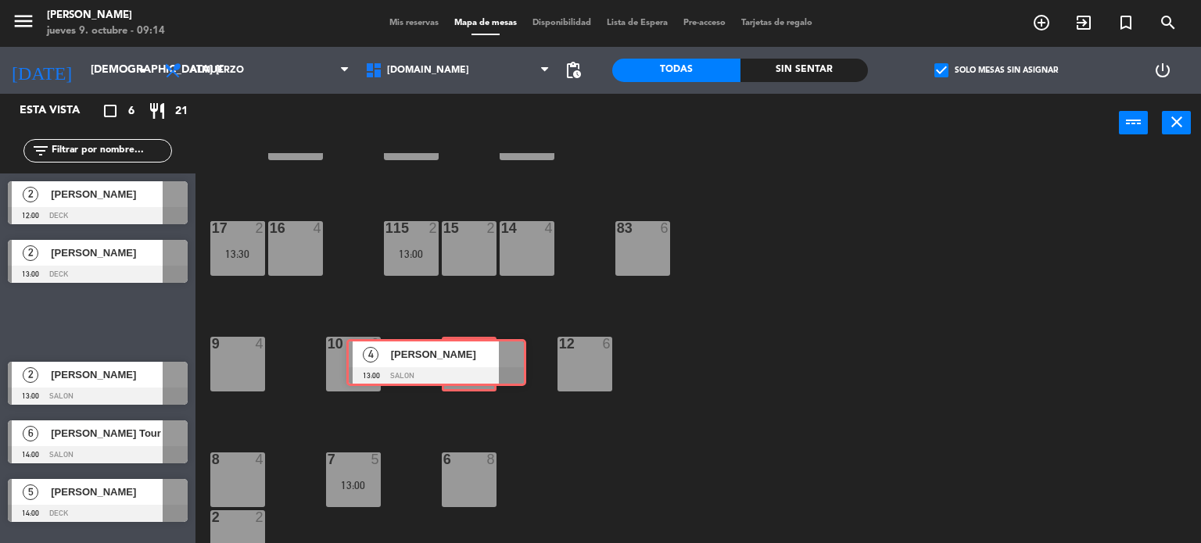
drag, startPoint x: 400, startPoint y: 367, endPoint x: 480, endPoint y: 365, distance: 79.7
click at [480, 365] on div "Esta vista crop_square 6 restaurant 21 filter_list 2 [PERSON_NAME] 12:00 DECK 2…" at bounding box center [600, 319] width 1201 height 450
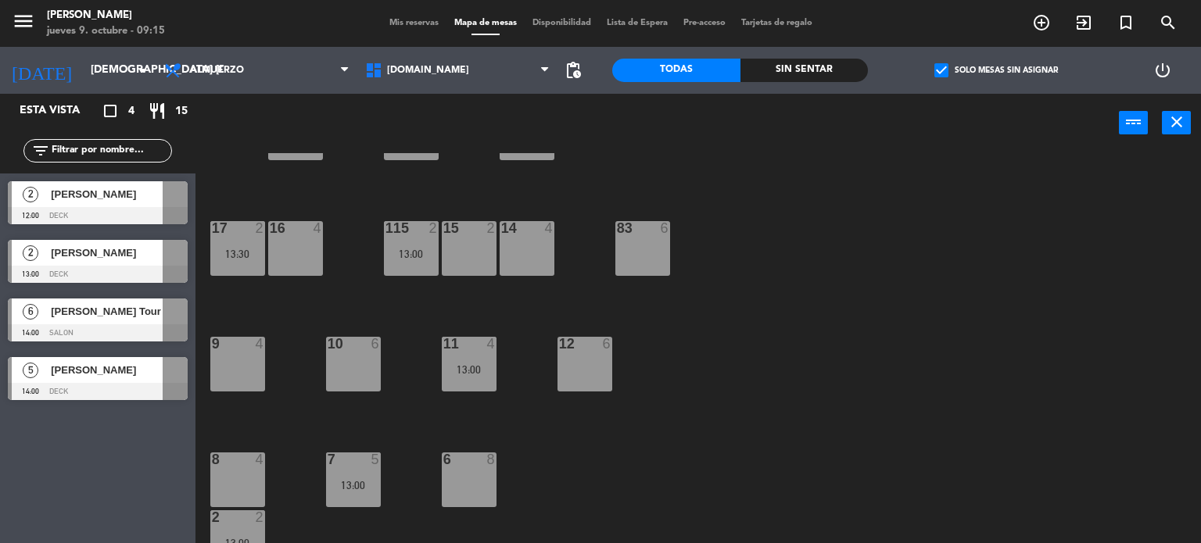
scroll to position [324, 0]
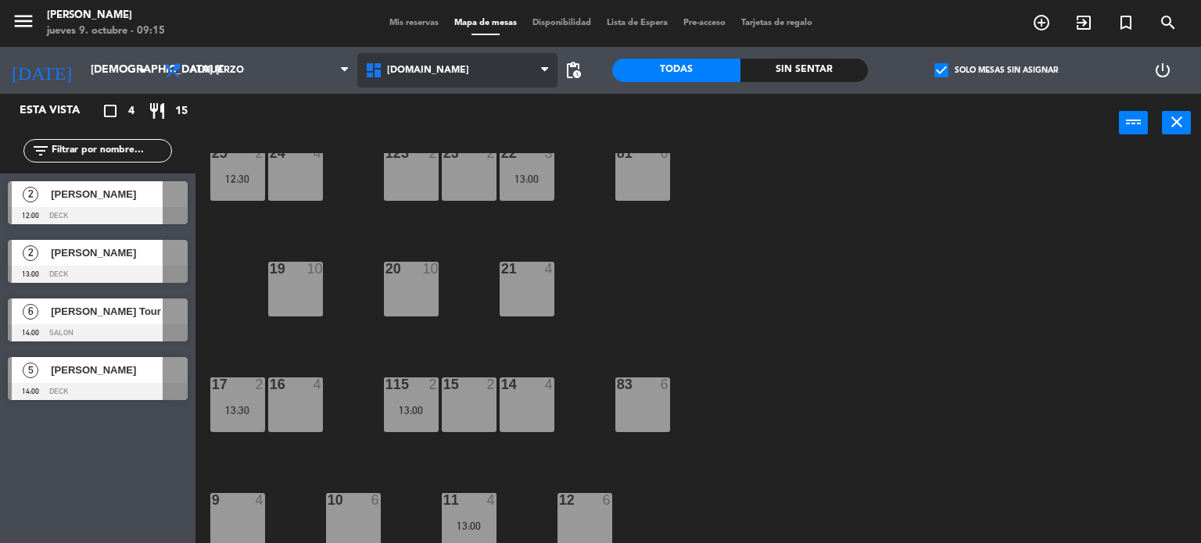
click at [508, 82] on span "[DOMAIN_NAME]" at bounding box center [457, 70] width 201 height 34
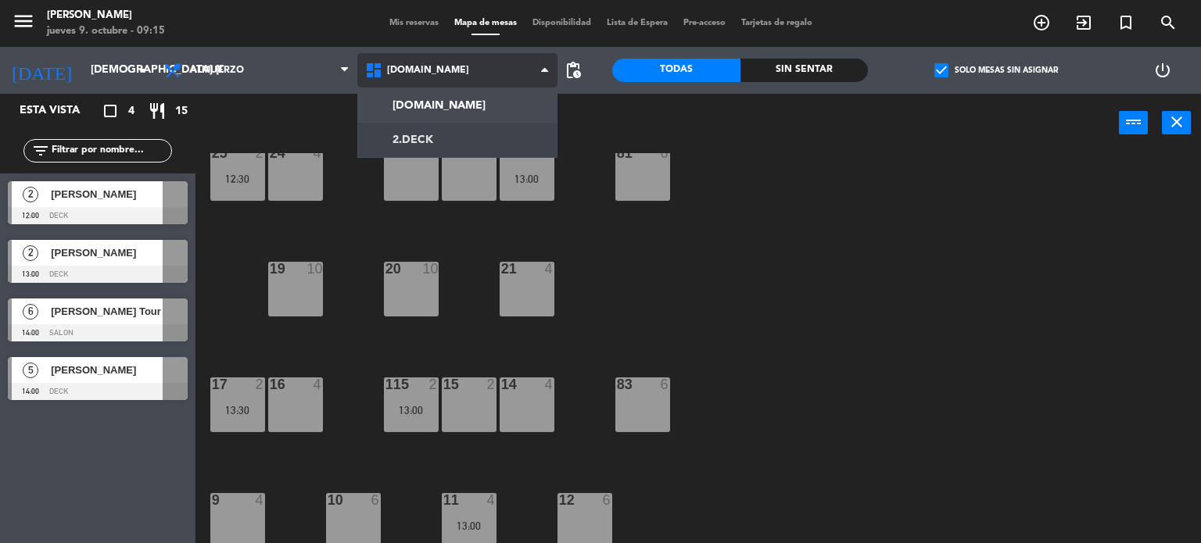
click at [487, 126] on ng-component "menu [PERSON_NAME] jueves 9. octubre - 09:15 Mis reservas Mapa de mesas Disponi…" at bounding box center [600, 272] width 1201 height 544
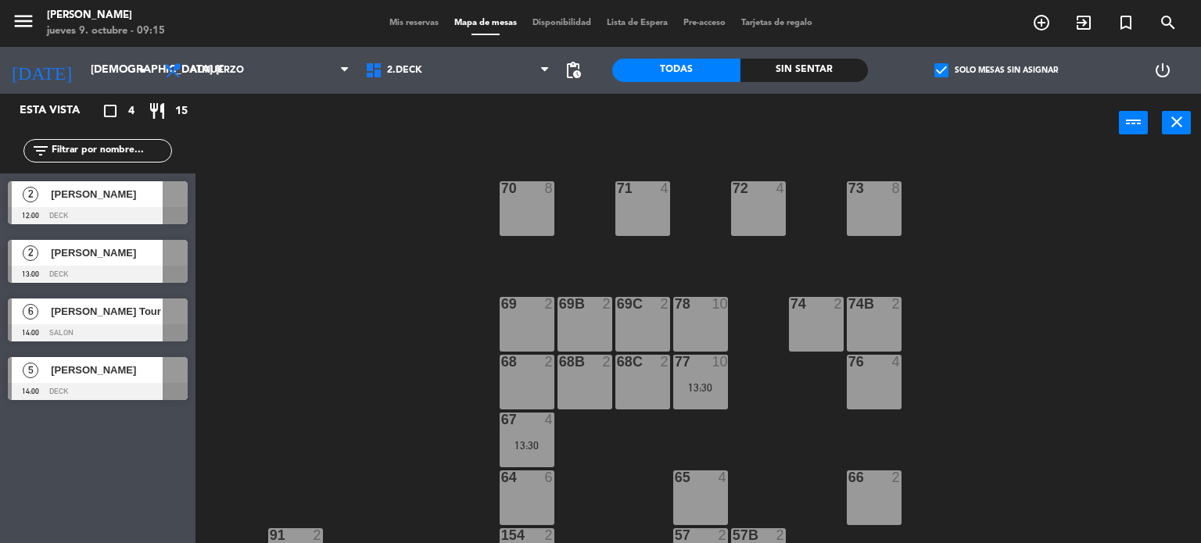
scroll to position [313, 0]
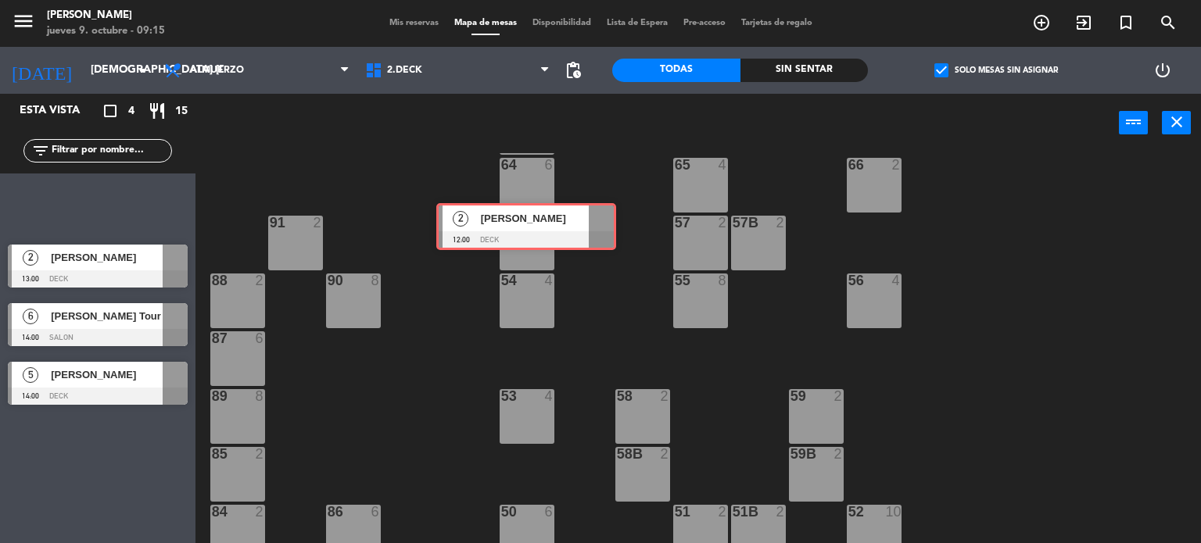
drag, startPoint x: 109, startPoint y: 214, endPoint x: 522, endPoint y: 248, distance: 414.1
click at [522, 248] on div "Esta vista crop_square 4 restaurant 15 filter_list 2 [PERSON_NAME] 12:00 DECK 2…" at bounding box center [600, 319] width 1201 height 450
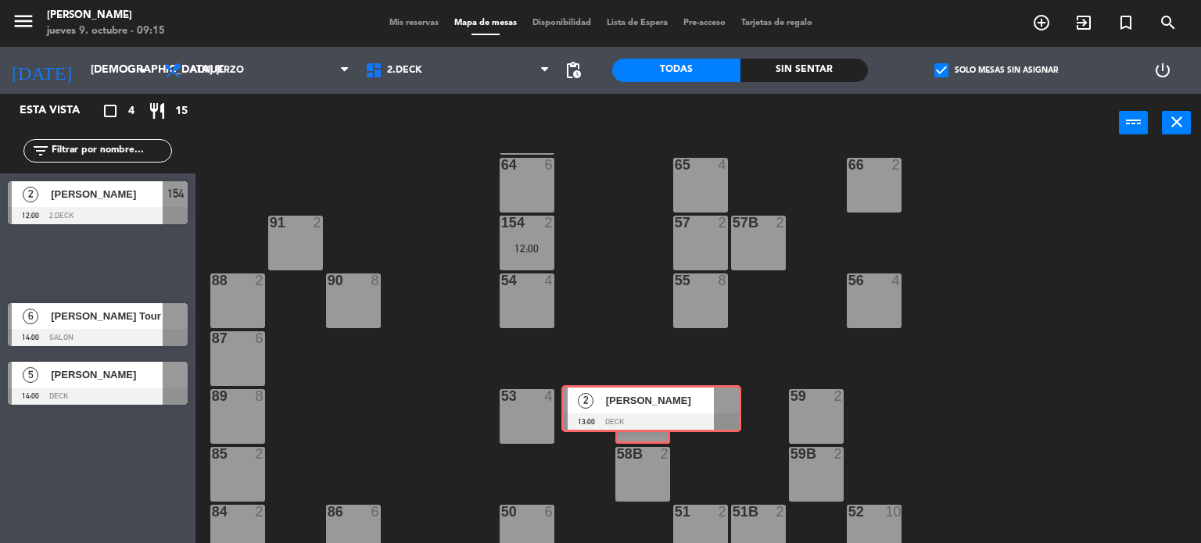
drag, startPoint x: 97, startPoint y: 268, endPoint x: 650, endPoint y: 414, distance: 572.4
click at [650, 414] on div "Esta vista crop_square 4 restaurant 15 filter_list 2 [PERSON_NAME] 12:00 2.DECK…" at bounding box center [600, 319] width 1201 height 450
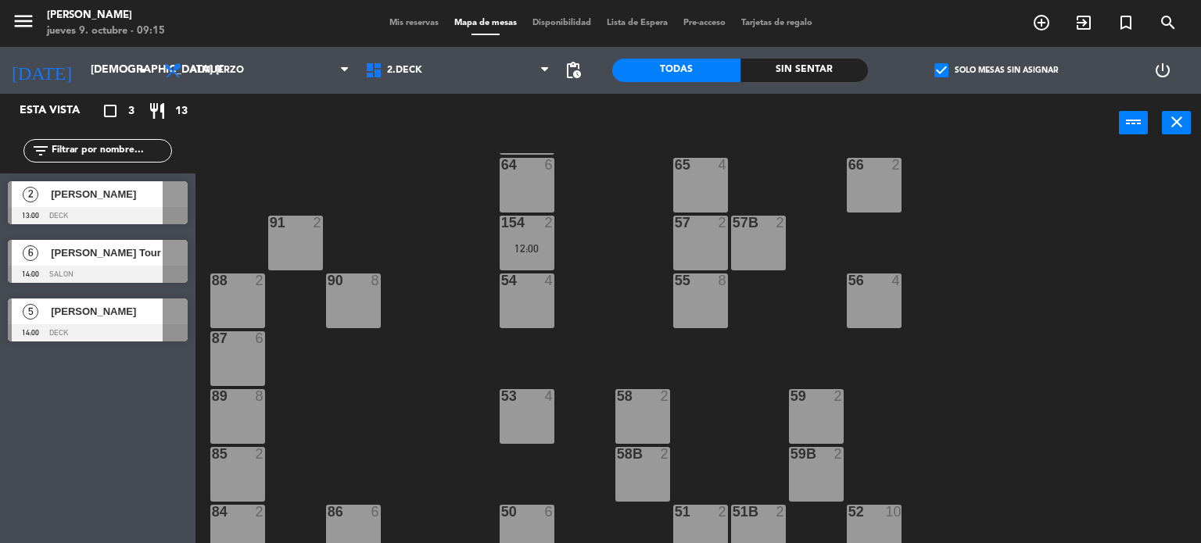
click at [636, 346] on div "71 4 72 4 73 8 70 8 74 2 74B 2 69 2 69B 2 69C 2 78 10 77 10 13:30 76 4 68 2 68B…" at bounding box center [704, 348] width 994 height 391
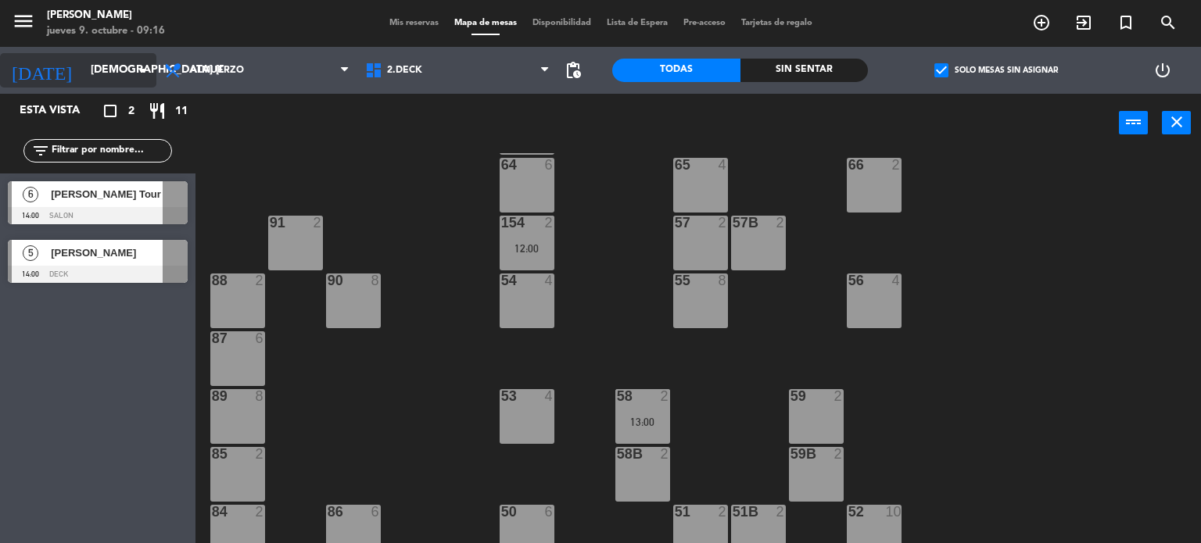
click at [119, 66] on input "[DEMOGRAPHIC_DATA] [DATE]" at bounding box center [157, 70] width 149 height 28
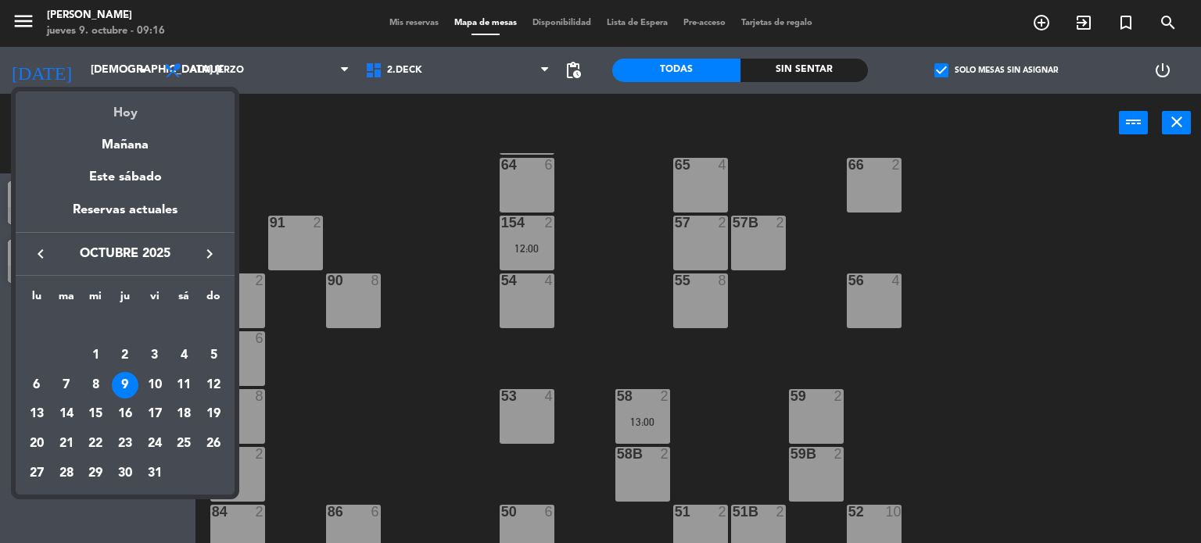
click at [122, 102] on div "Hoy" at bounding box center [125, 107] width 219 height 32
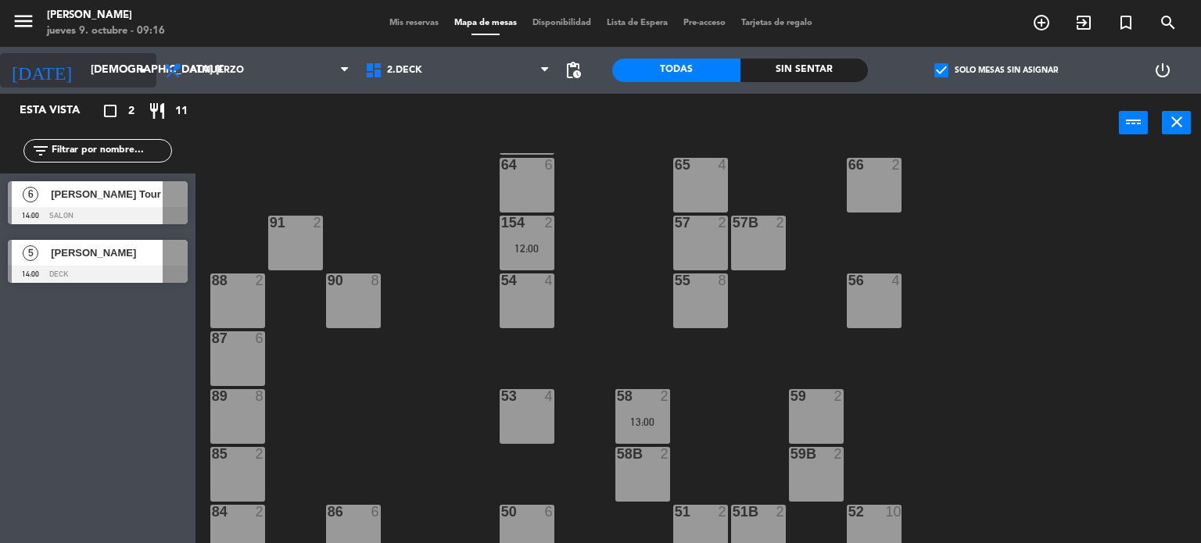
click at [106, 66] on input "[DEMOGRAPHIC_DATA] [DATE]" at bounding box center [157, 70] width 149 height 28
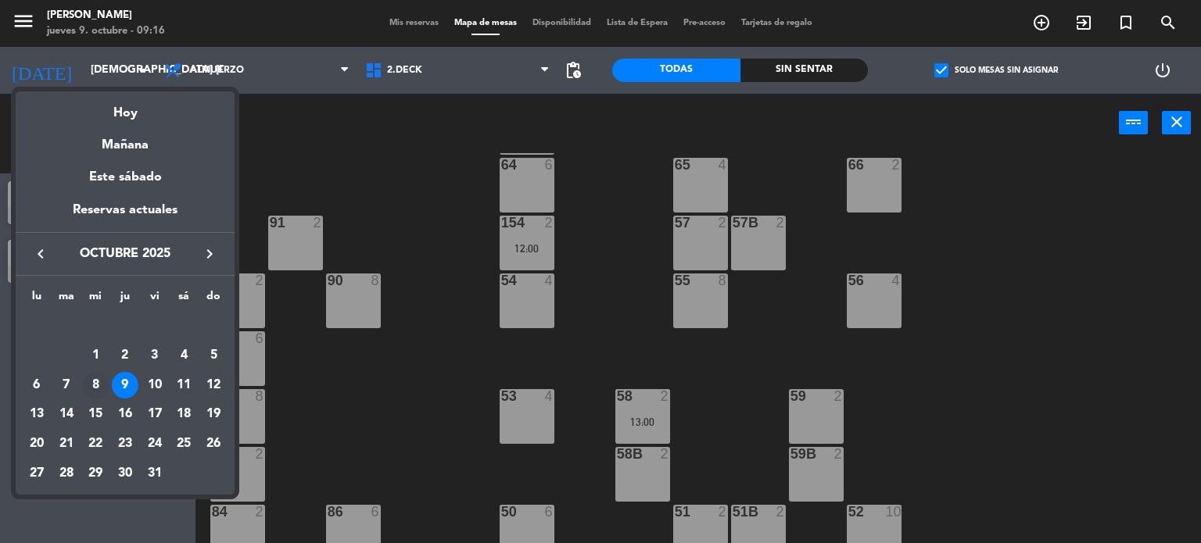
click at [106, 381] on div "8" at bounding box center [95, 385] width 27 height 27
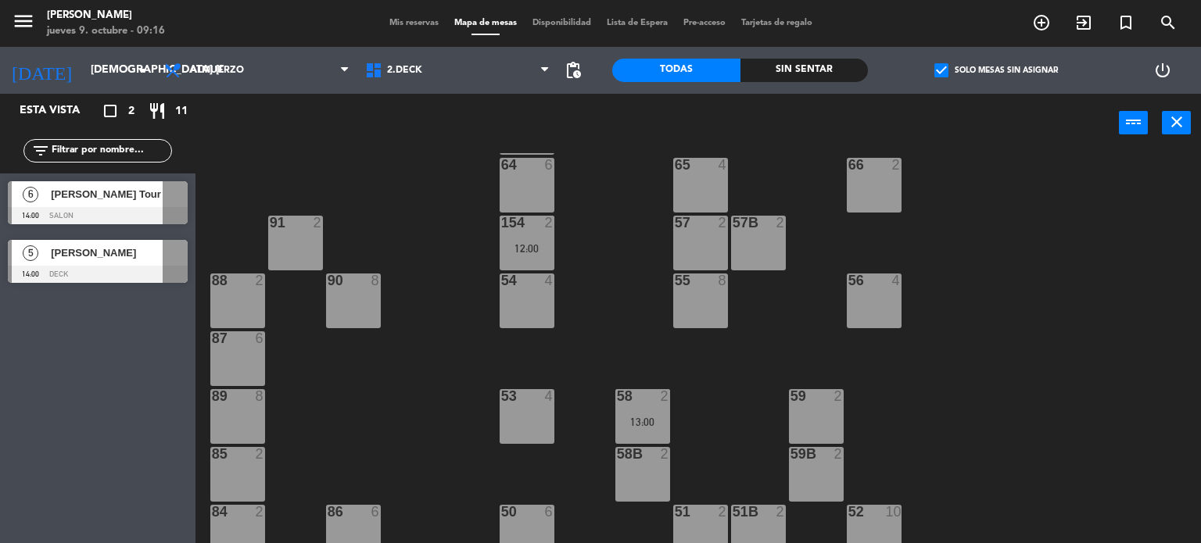
type input "mié. [DATE]"
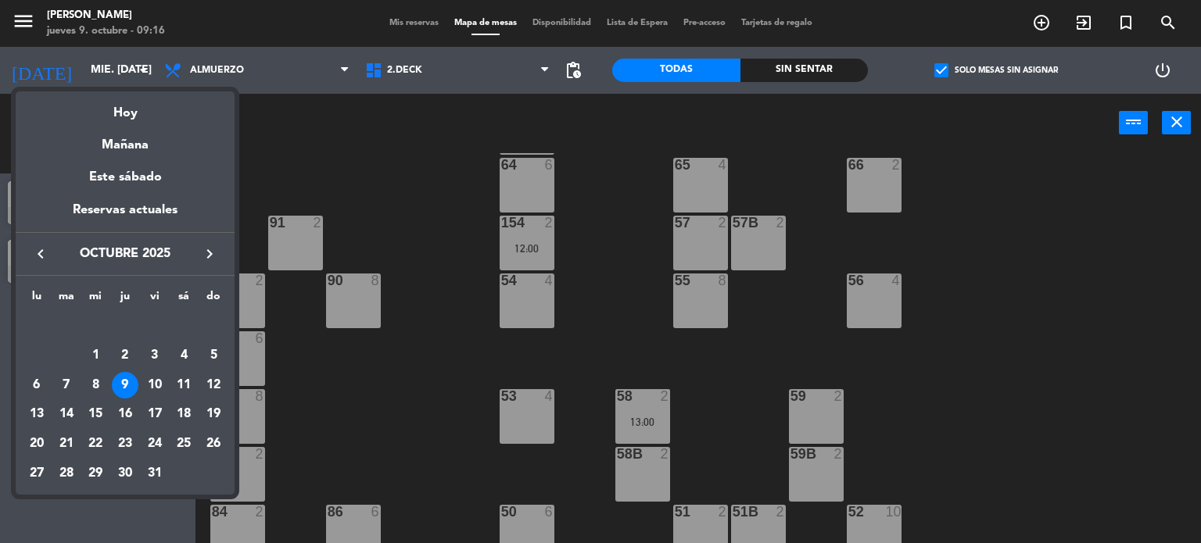
scroll to position [0, 0]
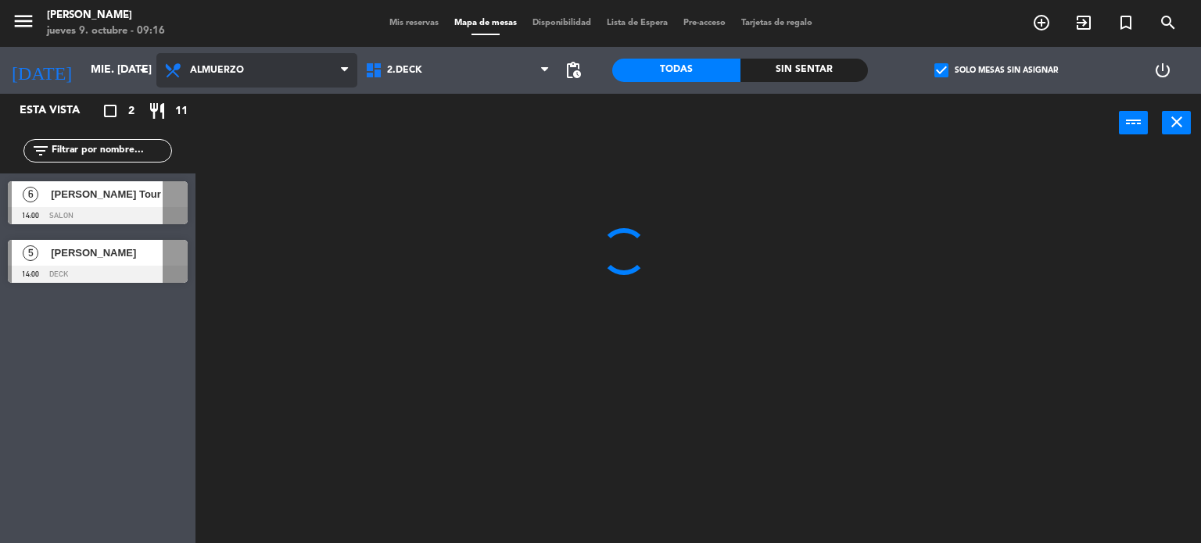
click at [280, 66] on span "Almuerzo" at bounding box center [256, 70] width 201 height 34
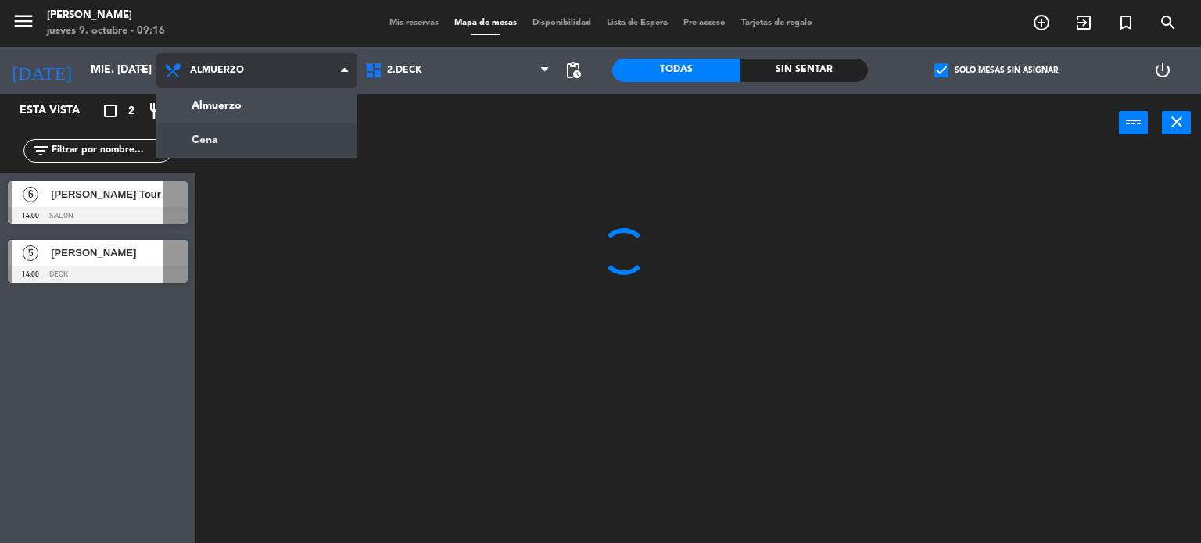
click at [274, 147] on ng-component "menu [PERSON_NAME] jueves 9. octubre - 09:16 Mis reservas Mapa de mesas Disponi…" at bounding box center [600, 272] width 1201 height 544
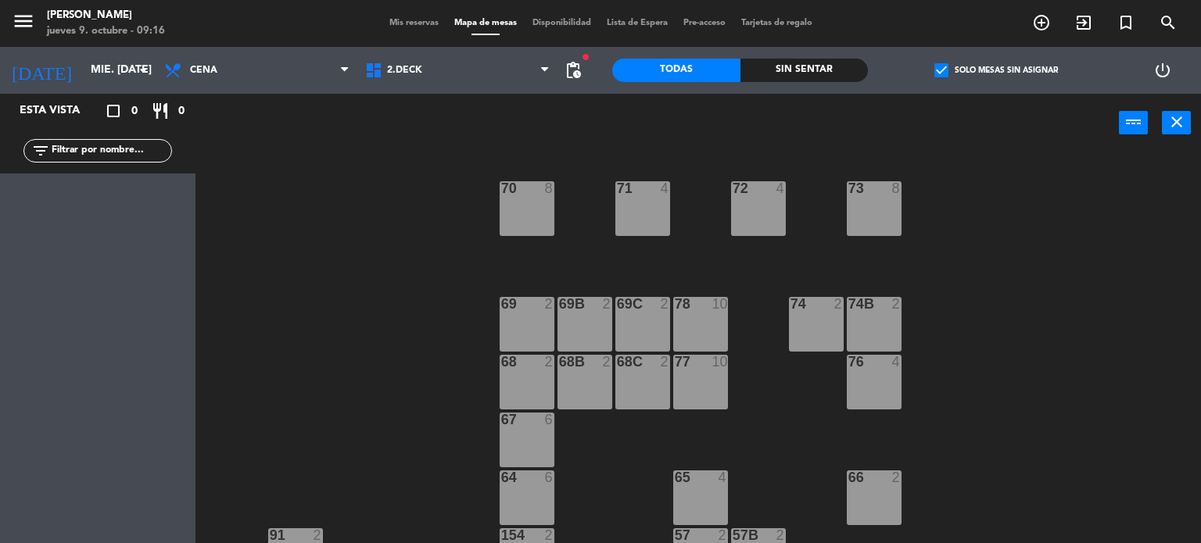
click at [407, 19] on span "Mis reservas" at bounding box center [413, 23] width 65 height 9
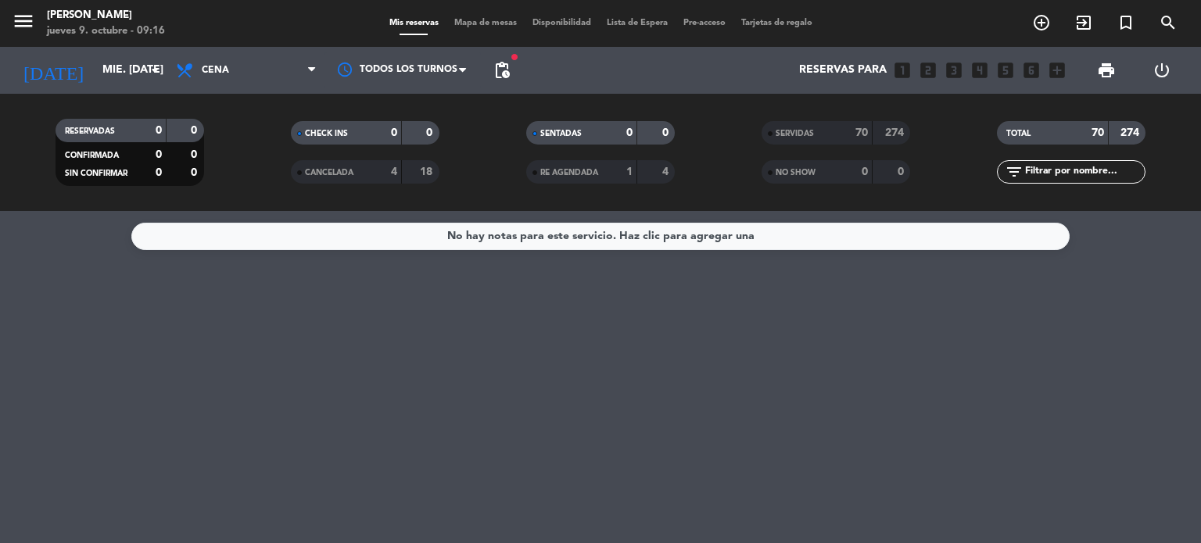
click at [795, 134] on span "SERVIDAS" at bounding box center [794, 134] width 38 height 8
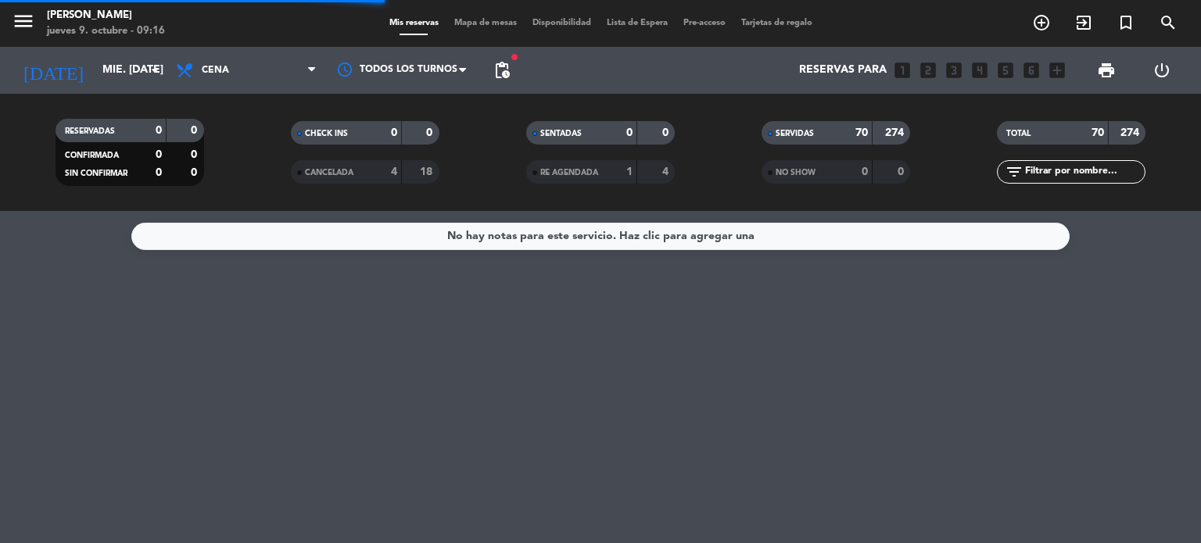
click at [1046, 185] on div "TOTAL 70 274 filter_list" at bounding box center [1071, 152] width 235 height 86
click at [1045, 175] on input "text" at bounding box center [1083, 171] width 121 height 17
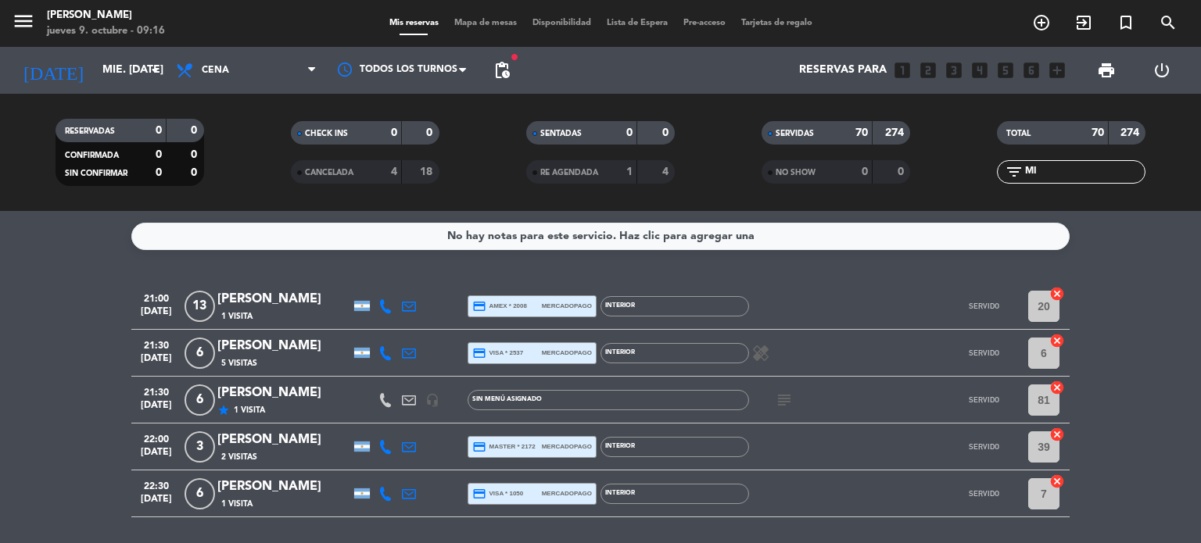
type input "MI"
click at [387, 306] on icon at bounding box center [385, 306] width 14 height 14
click at [91, 38] on div "jueves 9. octubre - 09:21" at bounding box center [106, 31] width 118 height 16
click at [95, 66] on input "mié. [DATE]" at bounding box center [169, 70] width 149 height 28
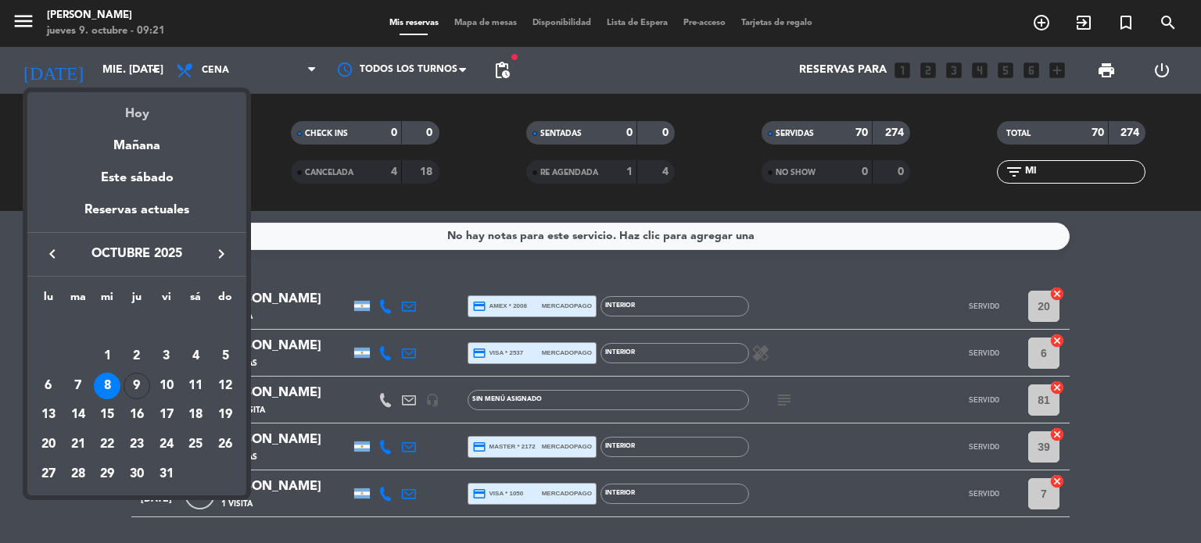
click at [138, 120] on div "Hoy" at bounding box center [136, 108] width 219 height 32
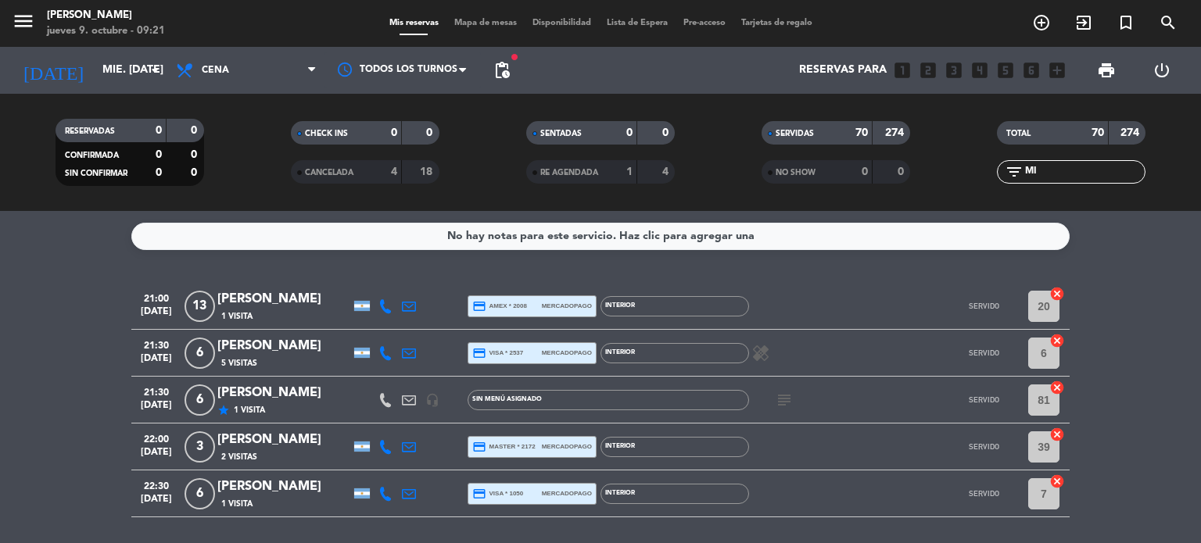
type input "[DEMOGRAPHIC_DATA] [DATE]"
click at [225, 74] on span "Cena" at bounding box center [215, 70] width 27 height 11
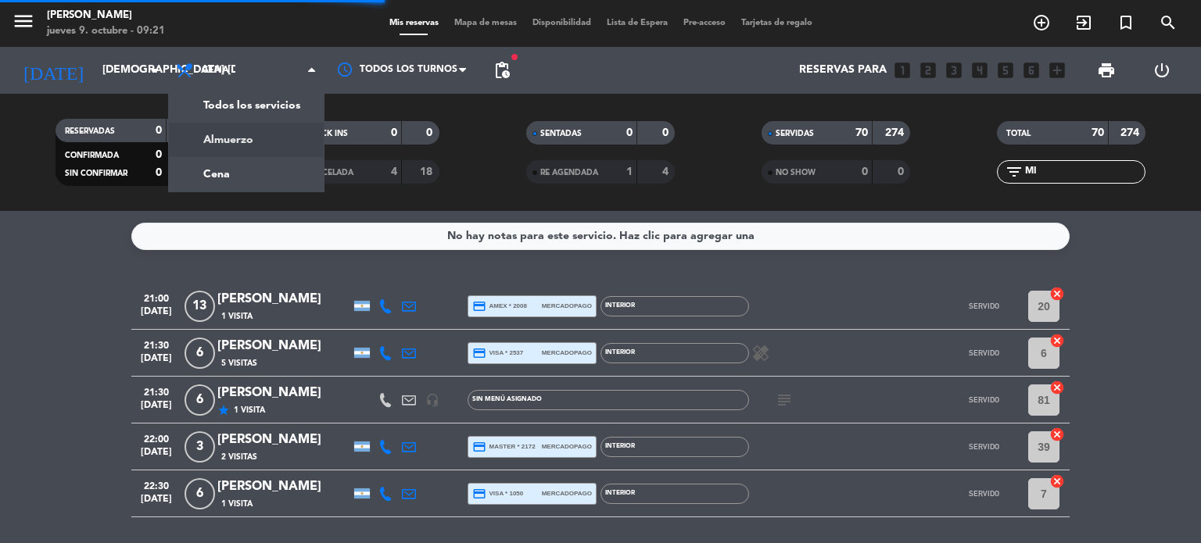
click at [215, 131] on div "menu [PERSON_NAME] jueves 9. octubre - 09:21 Mis reservas Mapa de mesas Disponi…" at bounding box center [600, 105] width 1201 height 211
